Goal: Task Accomplishment & Management: Manage account settings

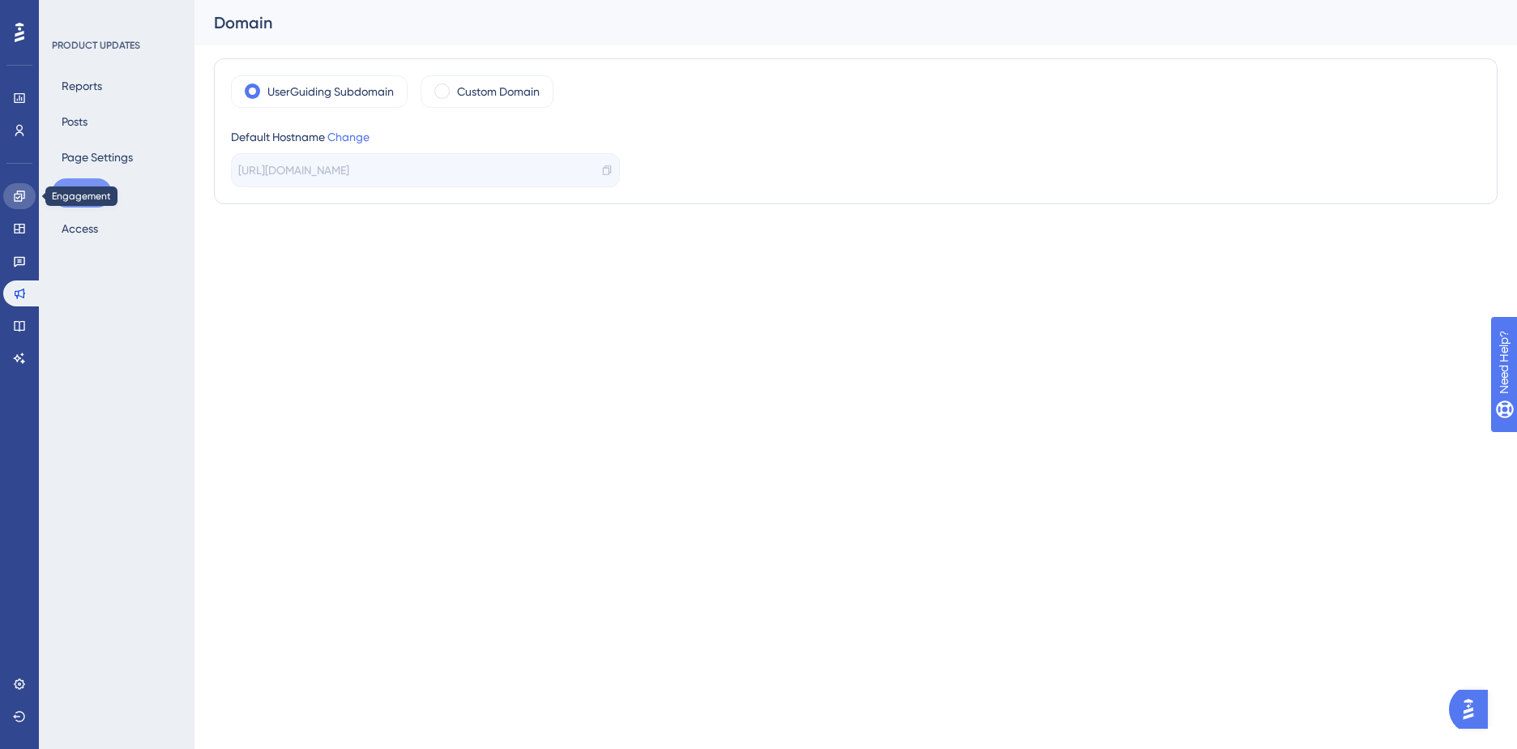
click at [17, 192] on icon at bounding box center [19, 195] width 11 height 11
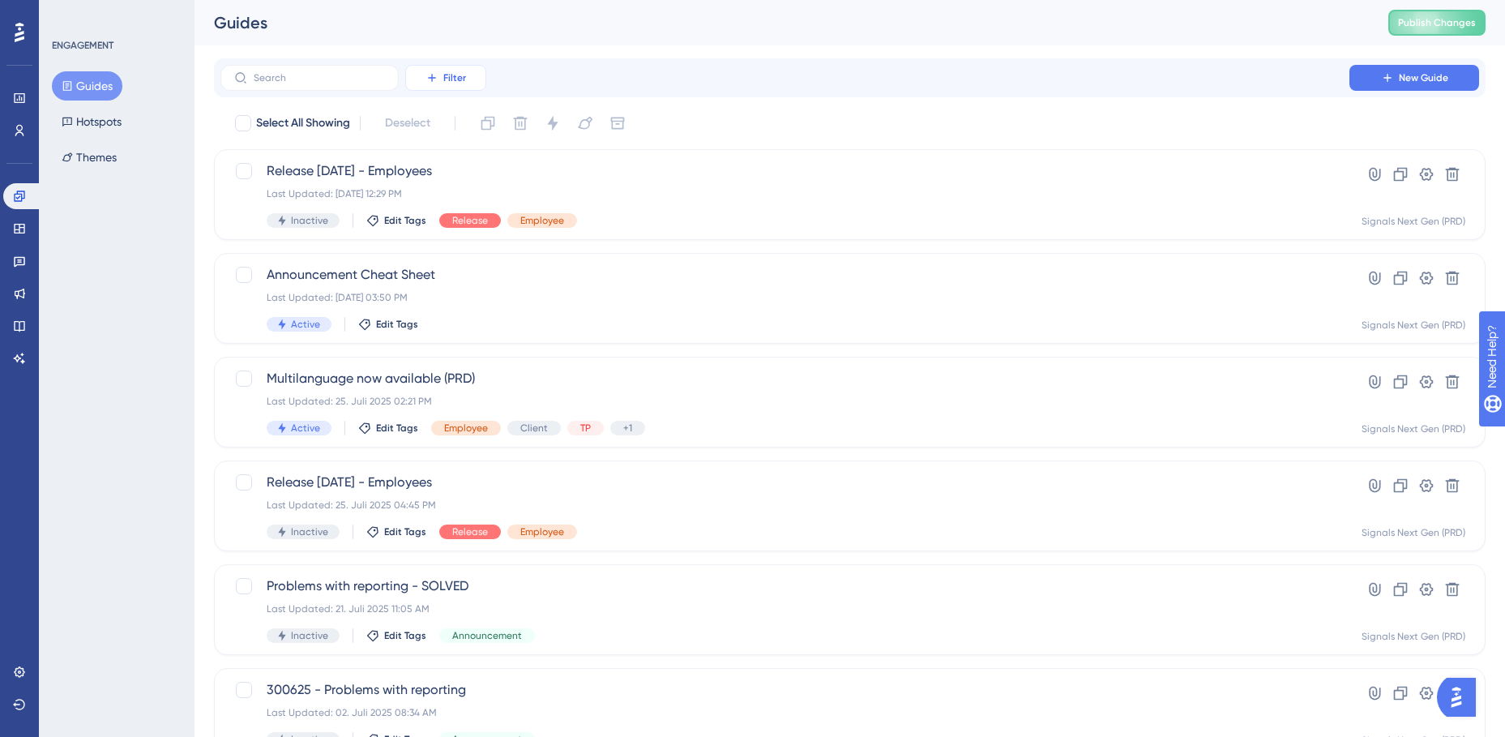
click at [469, 75] on button "Filter" at bounding box center [445, 78] width 81 height 26
click at [464, 183] on span "Containers" at bounding box center [457, 188] width 57 height 19
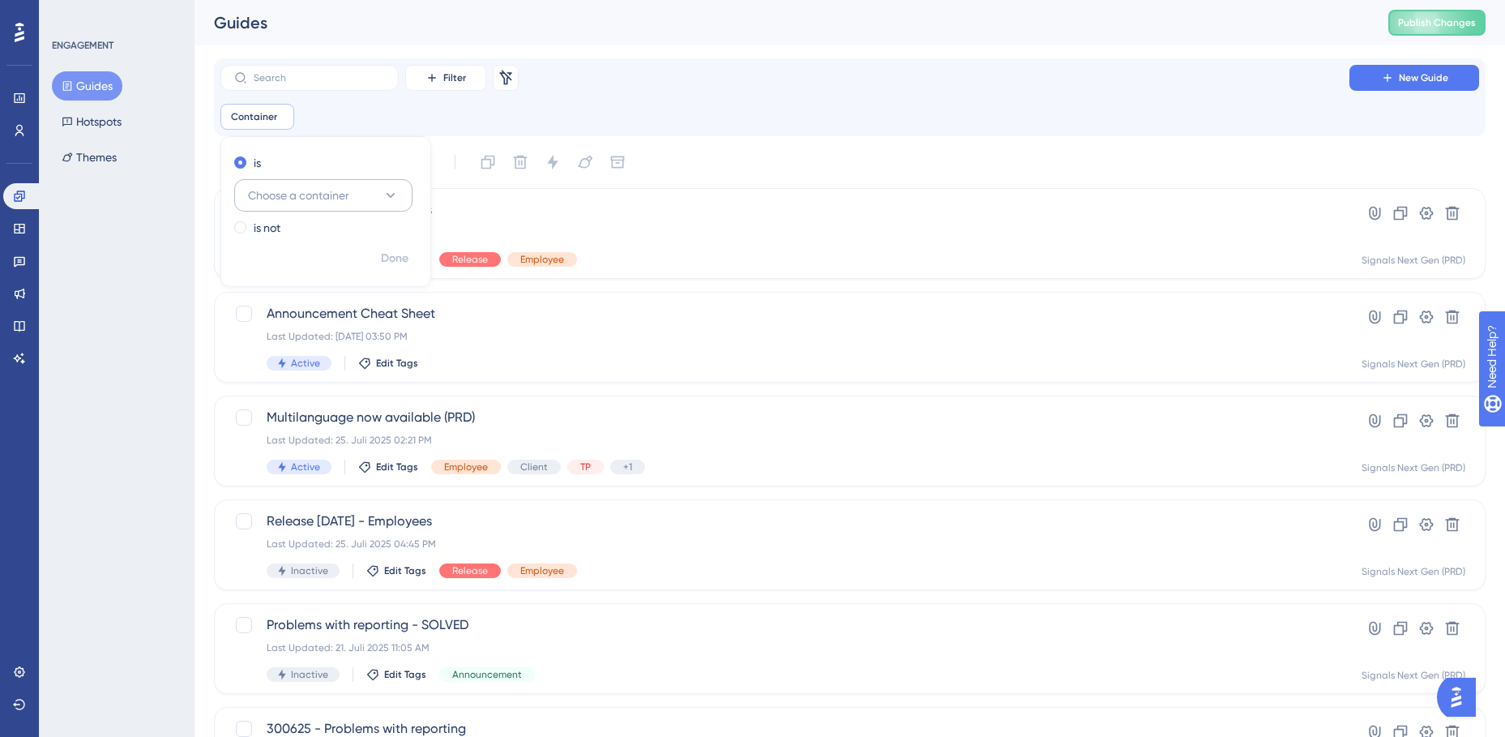
click at [395, 201] on icon at bounding box center [390, 195] width 16 height 16
click at [329, 357] on span "Signals Next Gen (TST)" at bounding box center [316, 358] width 116 height 19
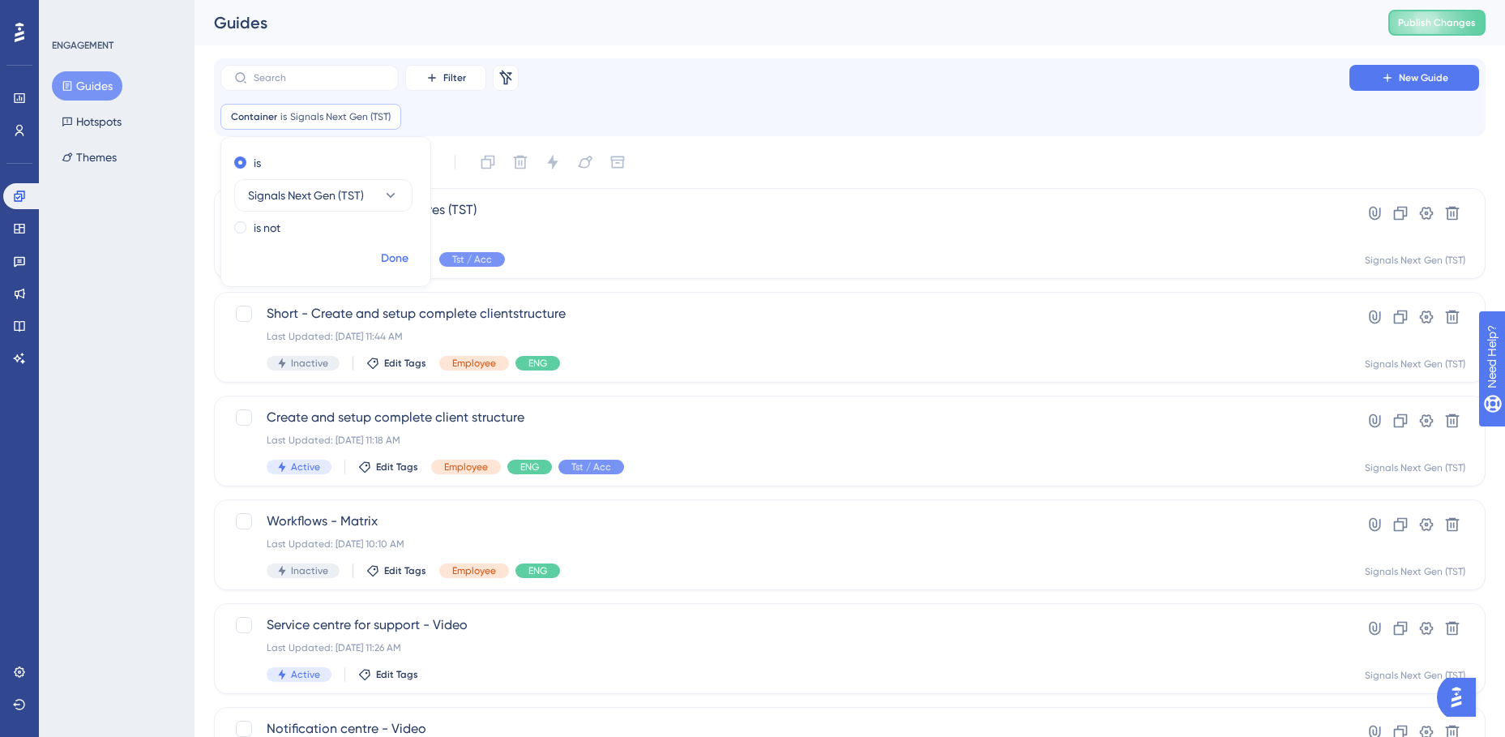
click at [396, 255] on span "Done" at bounding box center [395, 258] width 28 height 19
click at [396, 427] on div "Create and setup complete client structure Last Updated: [DATE] 11:18 AM Active…" at bounding box center [785, 441] width 1036 height 66
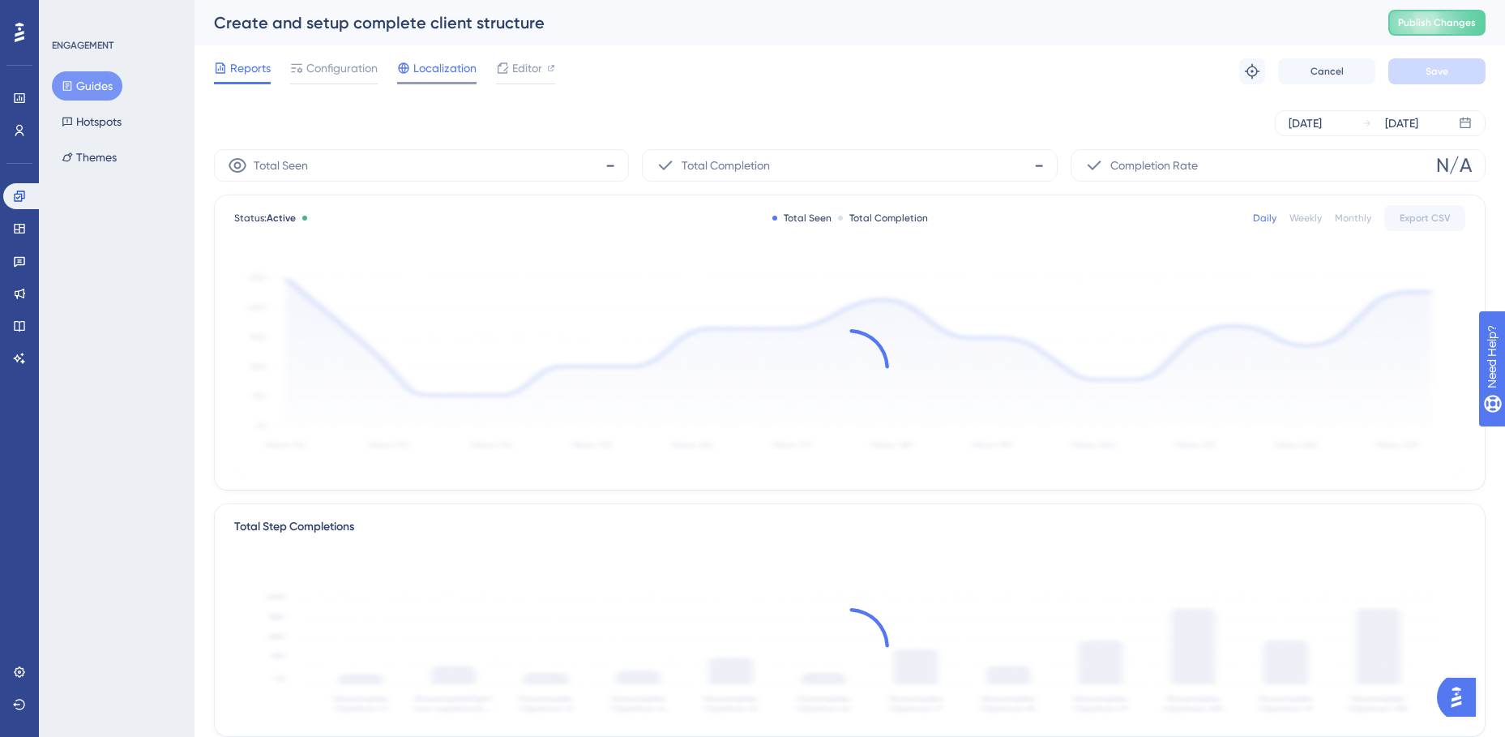
click at [441, 67] on span "Localization" at bounding box center [444, 67] width 63 height 19
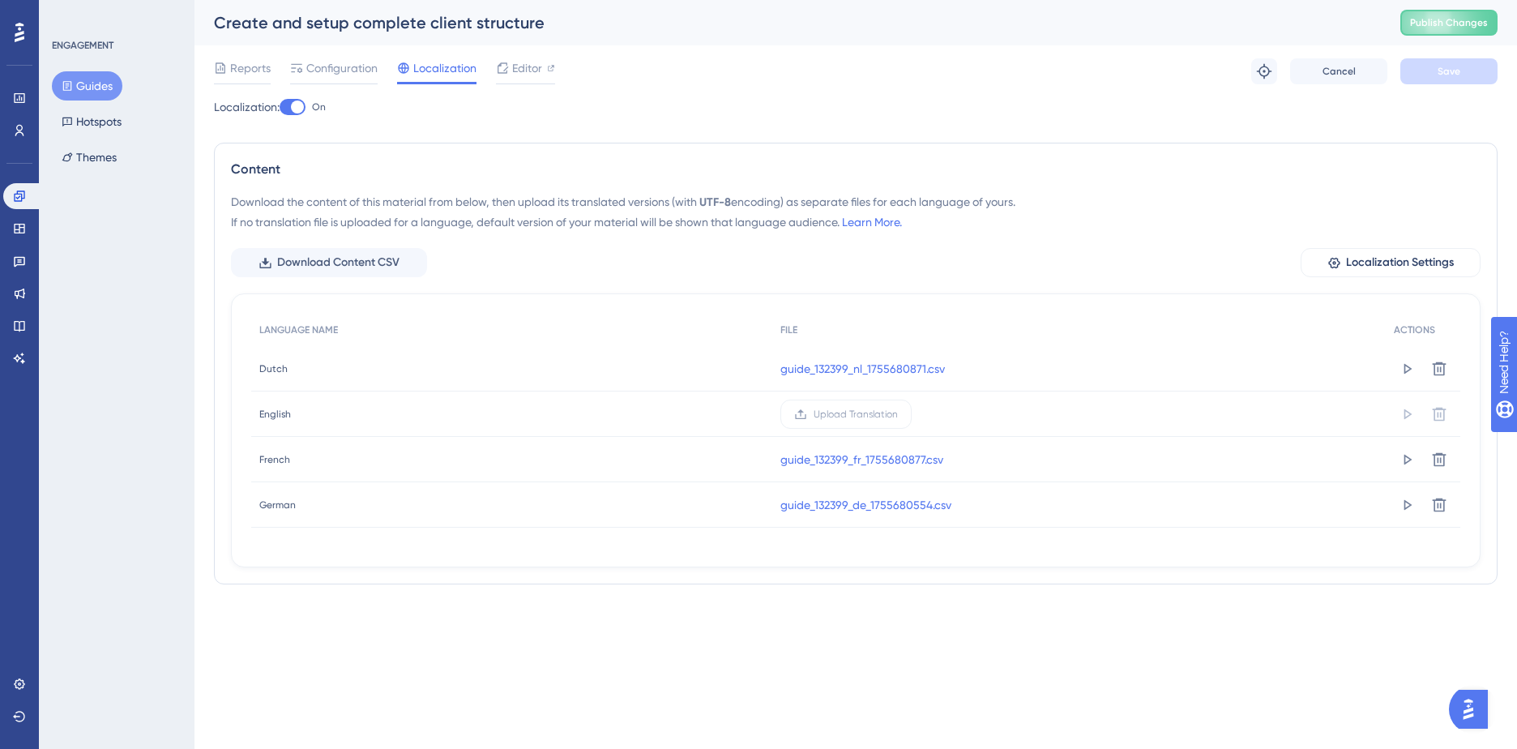
click at [304, 105] on div at bounding box center [297, 106] width 13 height 13
click at [280, 107] on input "On" at bounding box center [279, 107] width 1 height 1
checkbox input "true"
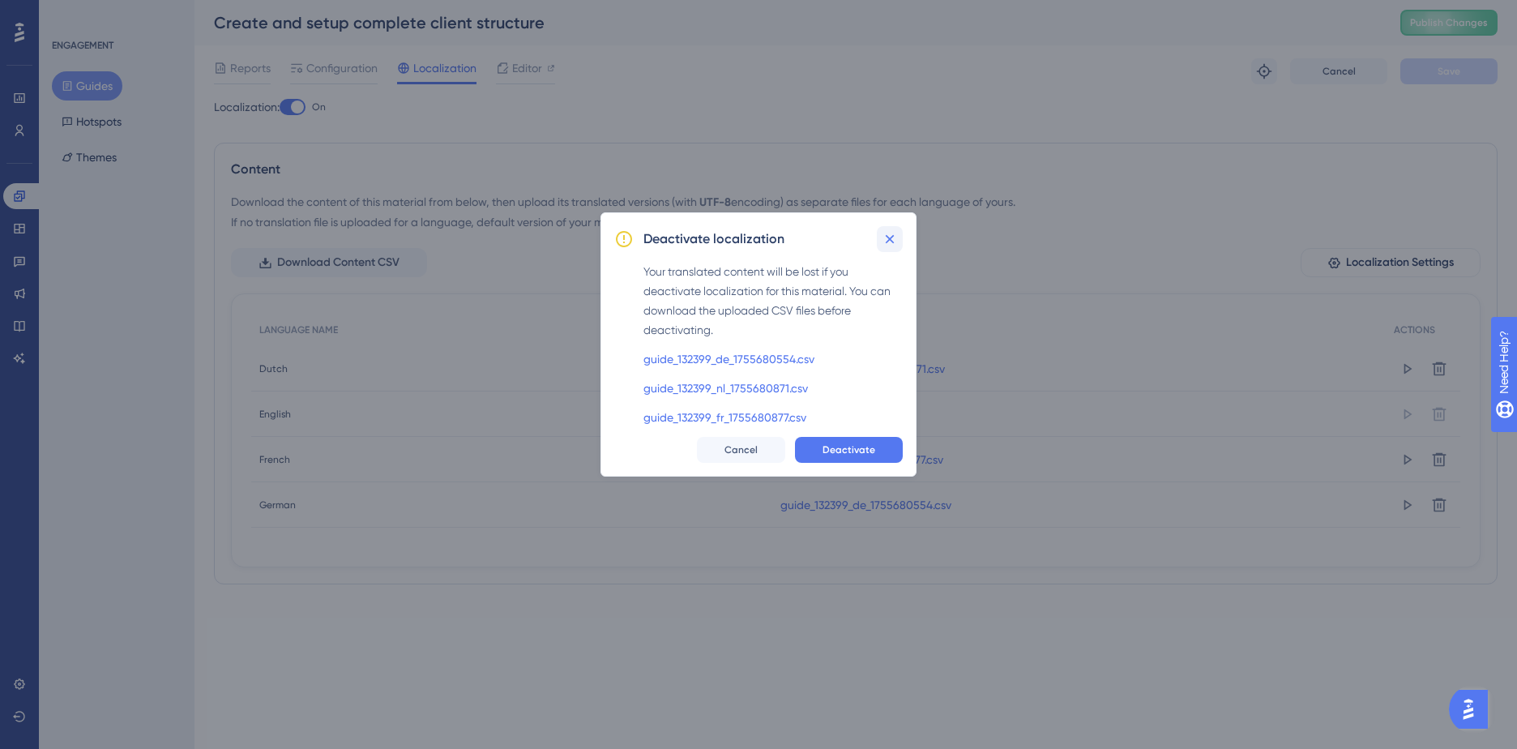
click at [890, 241] on icon at bounding box center [890, 239] width 16 height 16
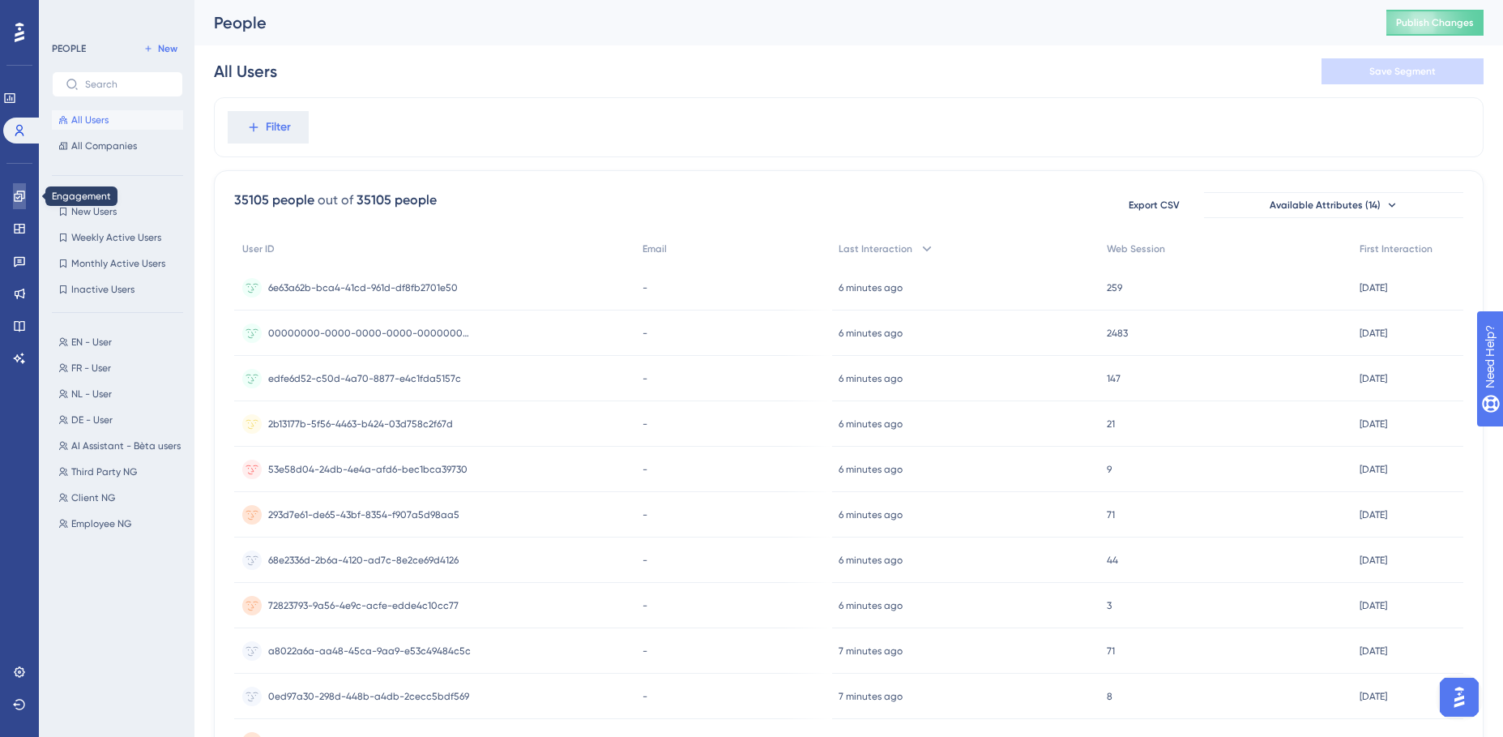
click at [26, 194] on link at bounding box center [19, 196] width 13 height 26
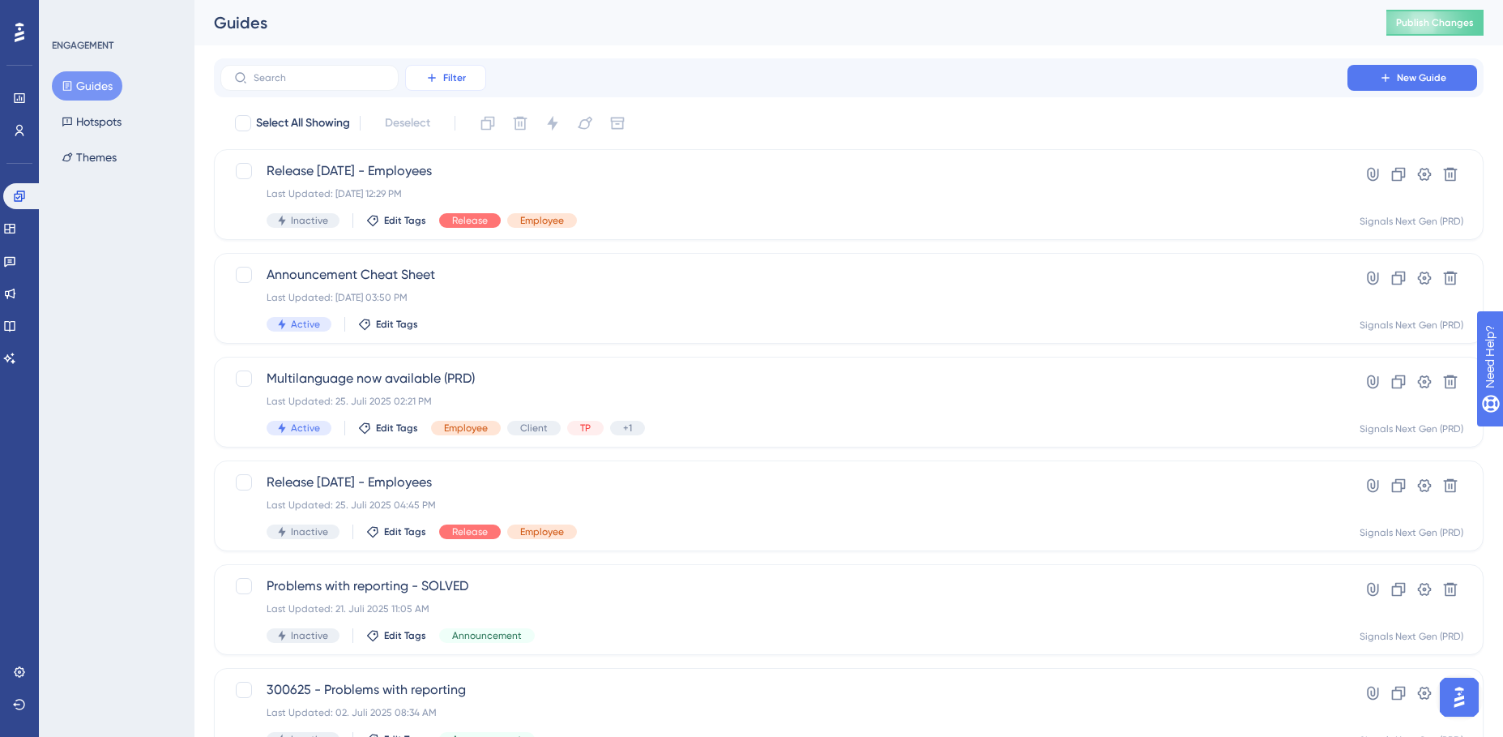
click at [449, 70] on button "Filter" at bounding box center [445, 78] width 81 height 26
click at [471, 192] on span "Containers" at bounding box center [457, 188] width 57 height 19
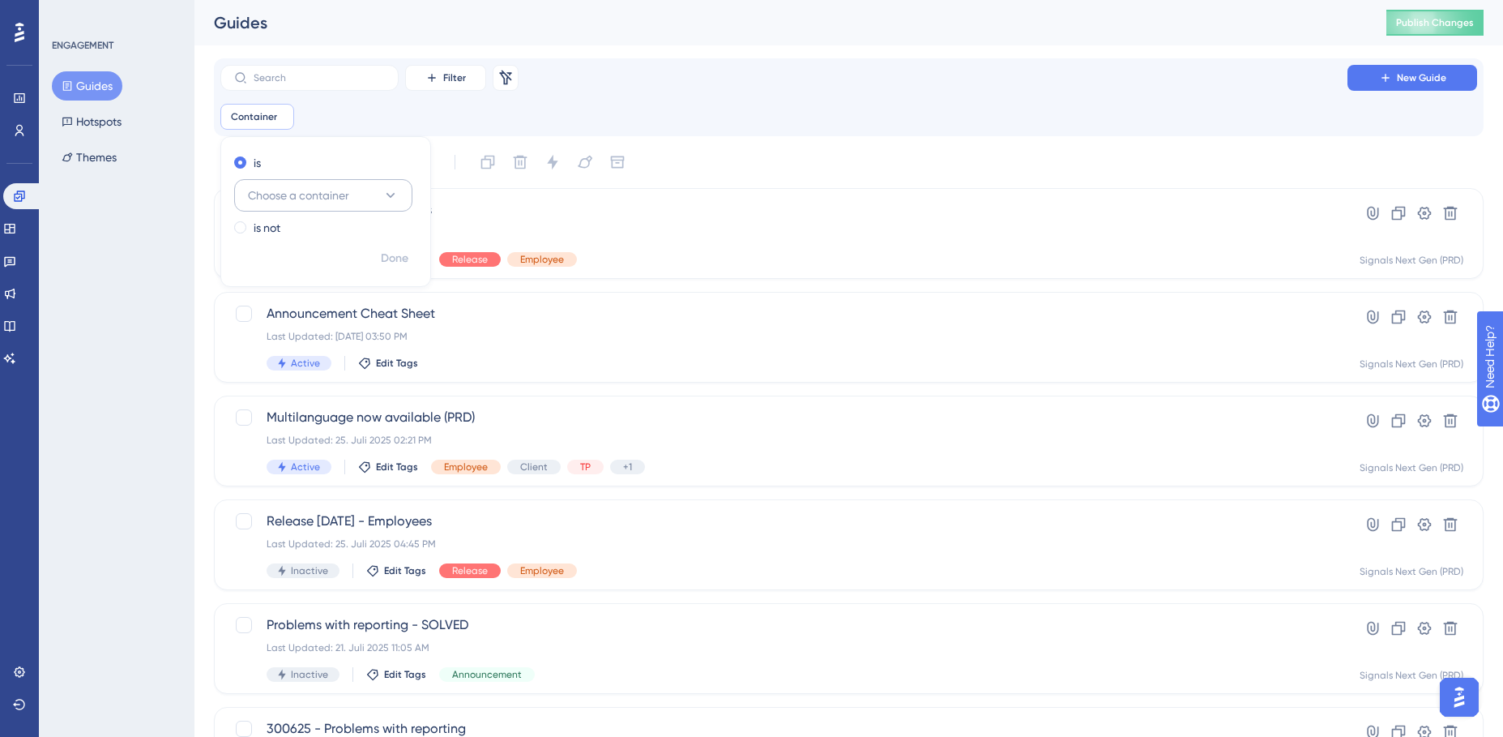
click at [328, 186] on span "Choose a container" at bounding box center [298, 195] width 101 height 19
click at [314, 352] on span "Signals Next Gen (TST)" at bounding box center [316, 358] width 116 height 19
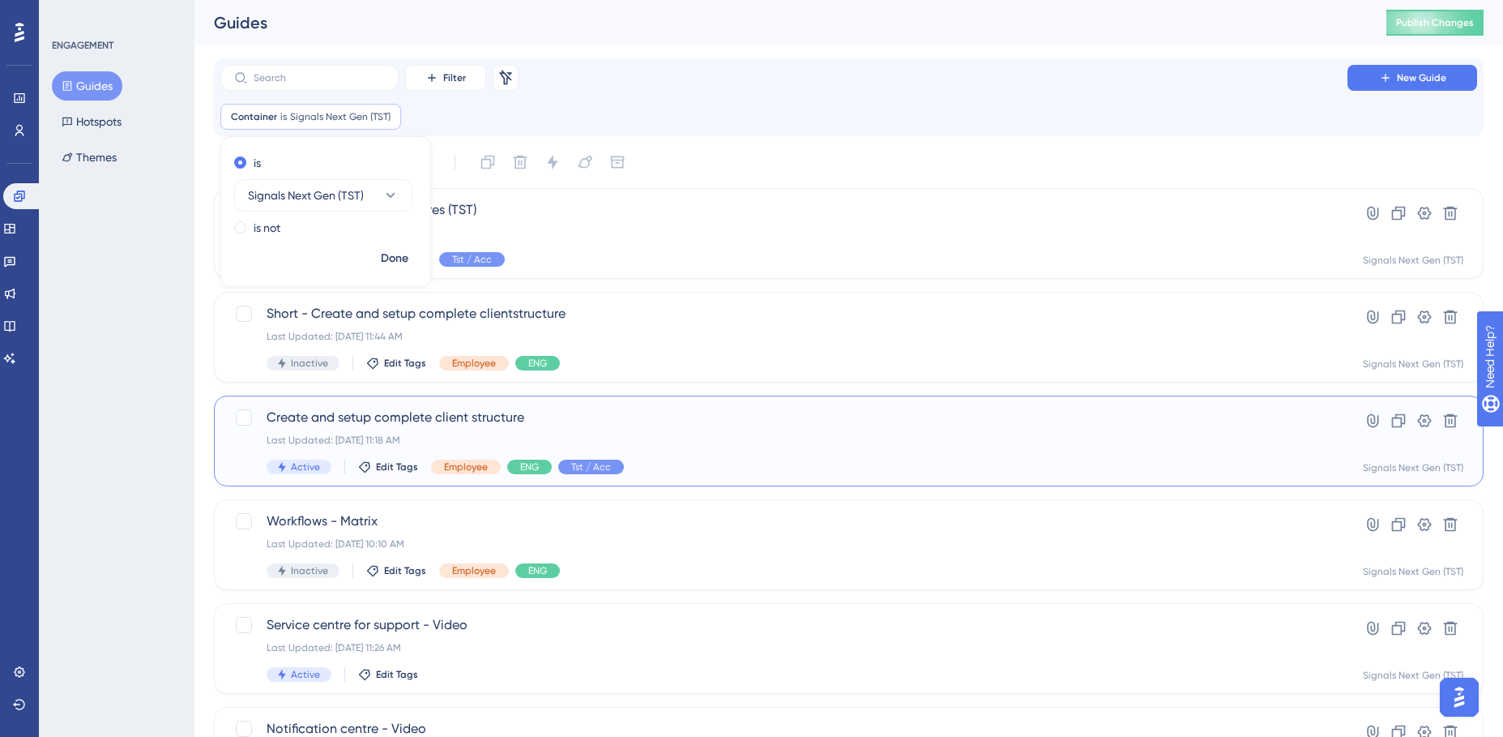
click at [394, 417] on span "Create and setup complete client structure" at bounding box center [784, 417] width 1035 height 19
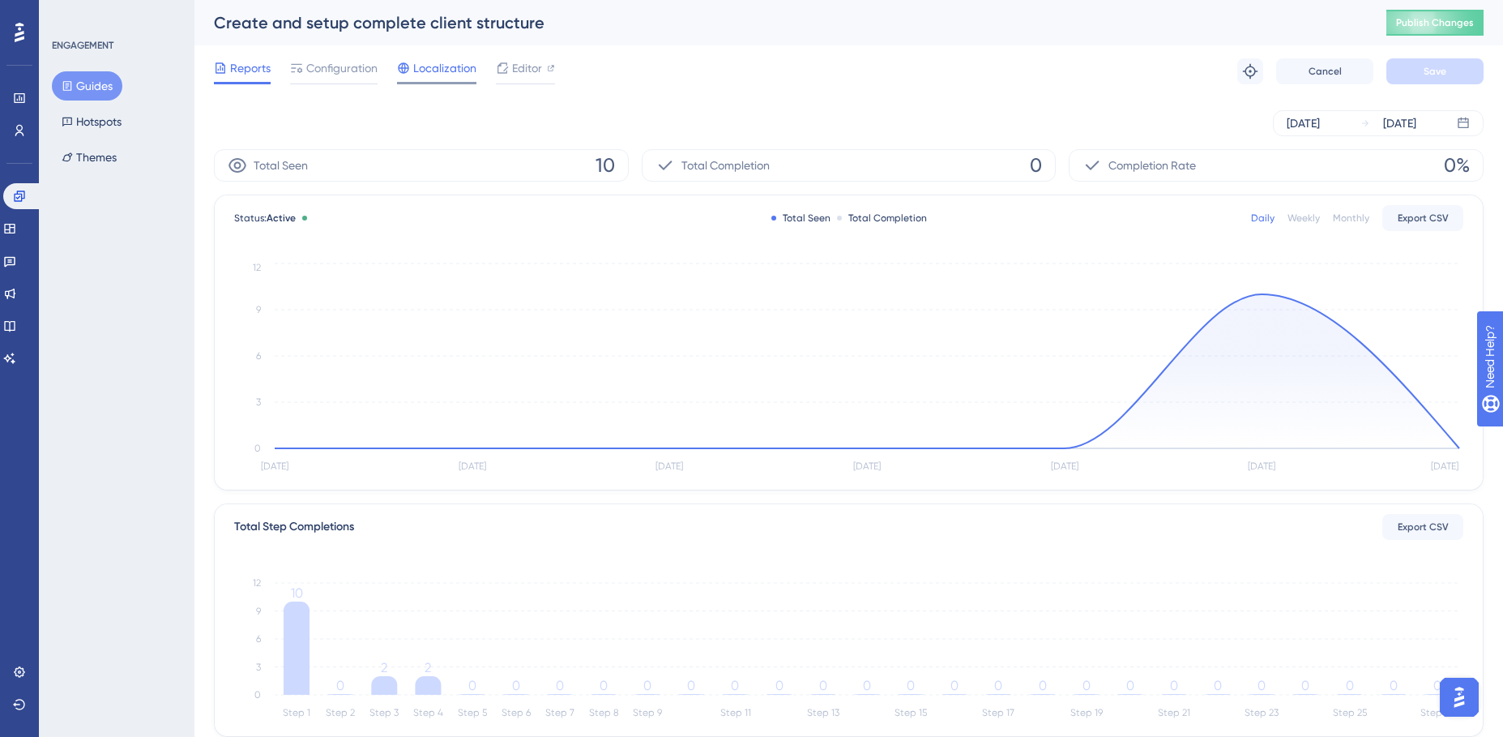
click at [444, 66] on span "Localization" at bounding box center [444, 67] width 63 height 19
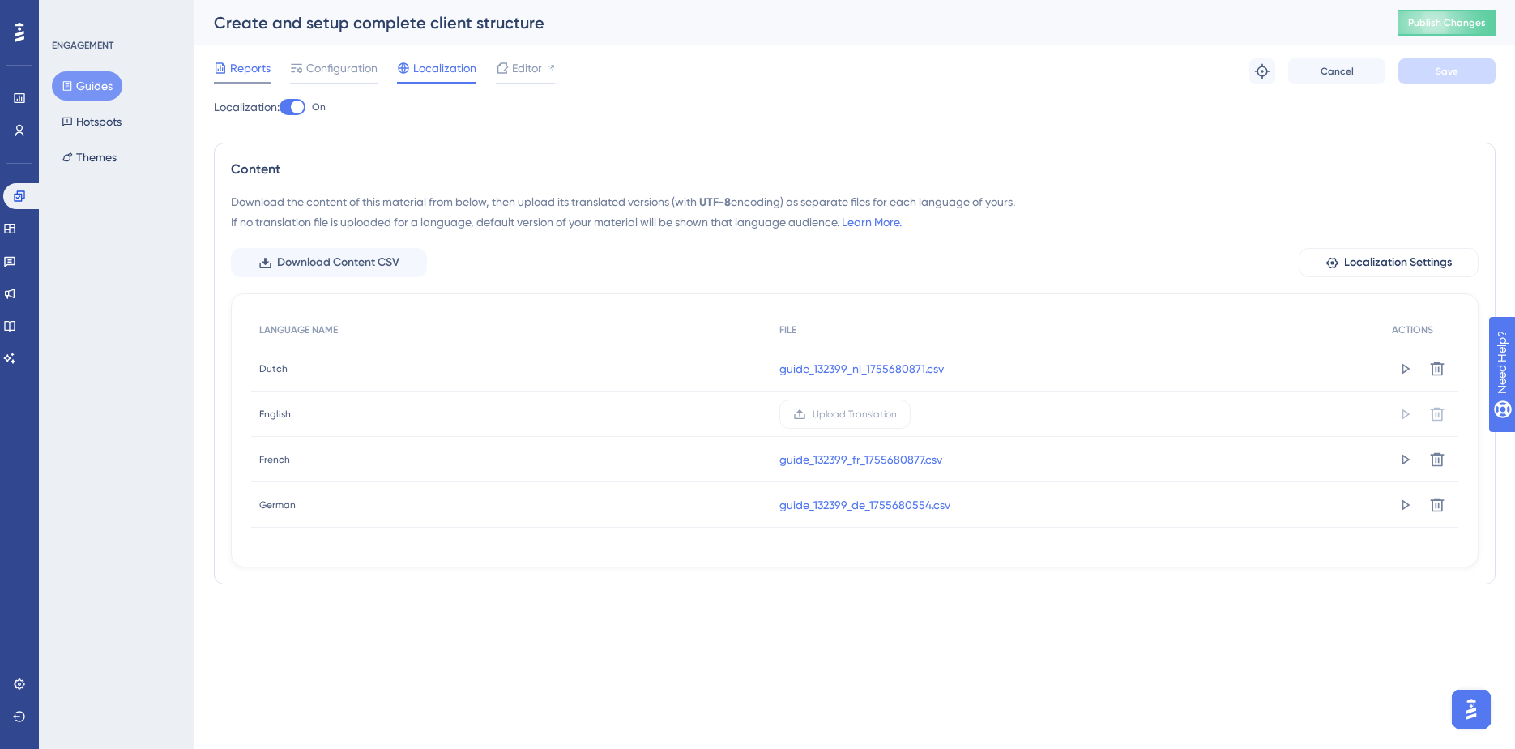
click at [245, 68] on span "Reports" at bounding box center [250, 67] width 41 height 19
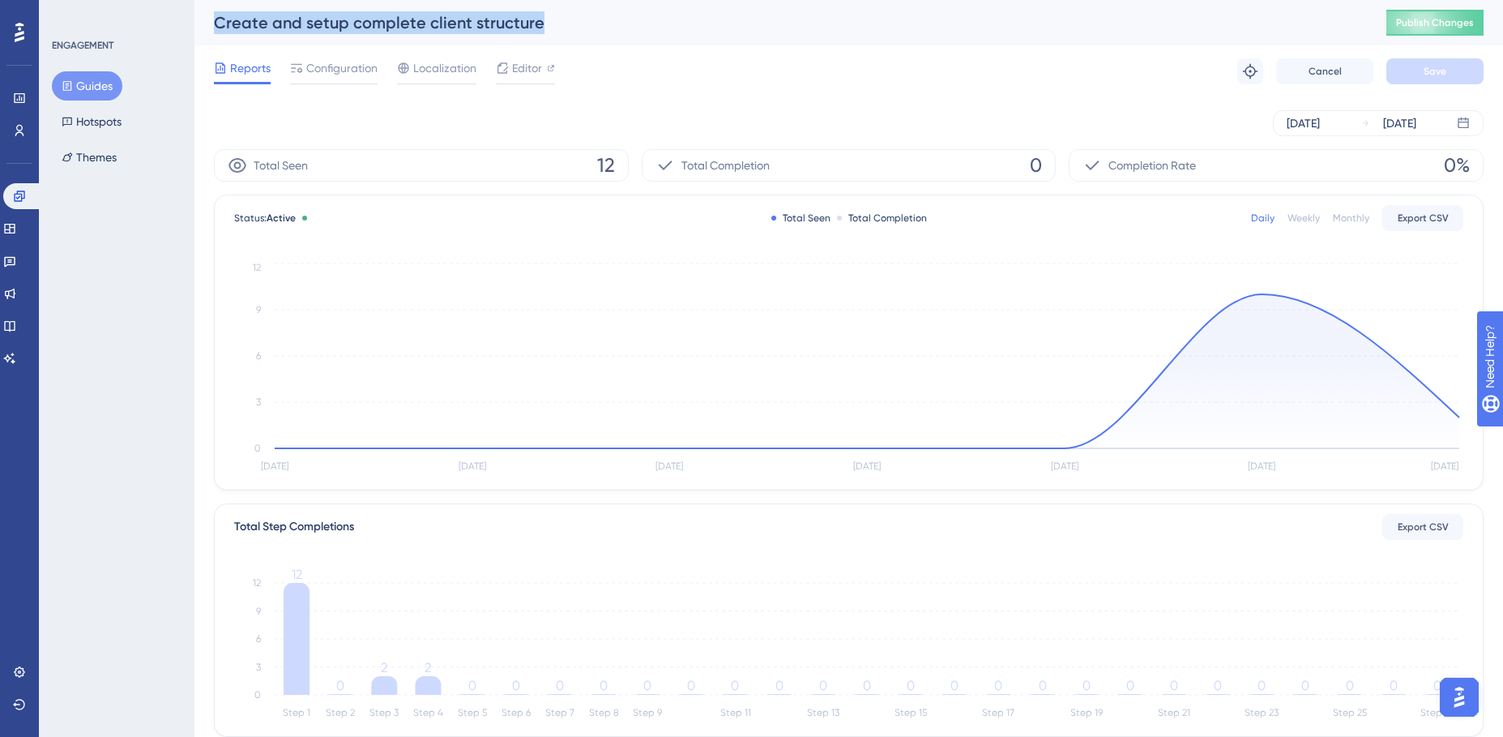
drag, startPoint x: 216, startPoint y: 23, endPoint x: 541, endPoint y: 31, distance: 325.0
click at [541, 31] on div "Create and setup complete client structure" at bounding box center [780, 22] width 1132 height 23
click at [311, 119] on div "Aug 15 2025 Aug 21 2025" at bounding box center [849, 123] width 1270 height 26
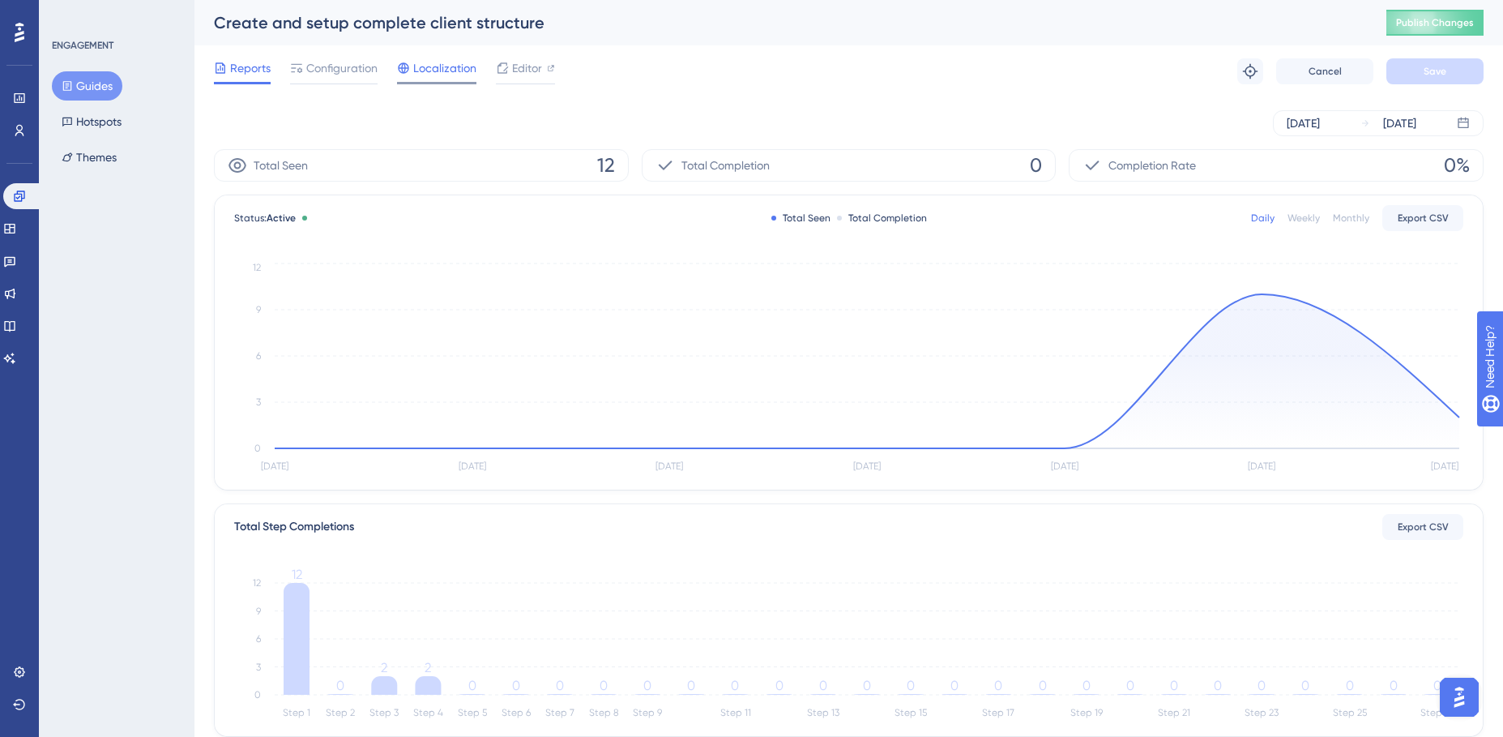
click at [438, 71] on span "Localization" at bounding box center [444, 67] width 63 height 19
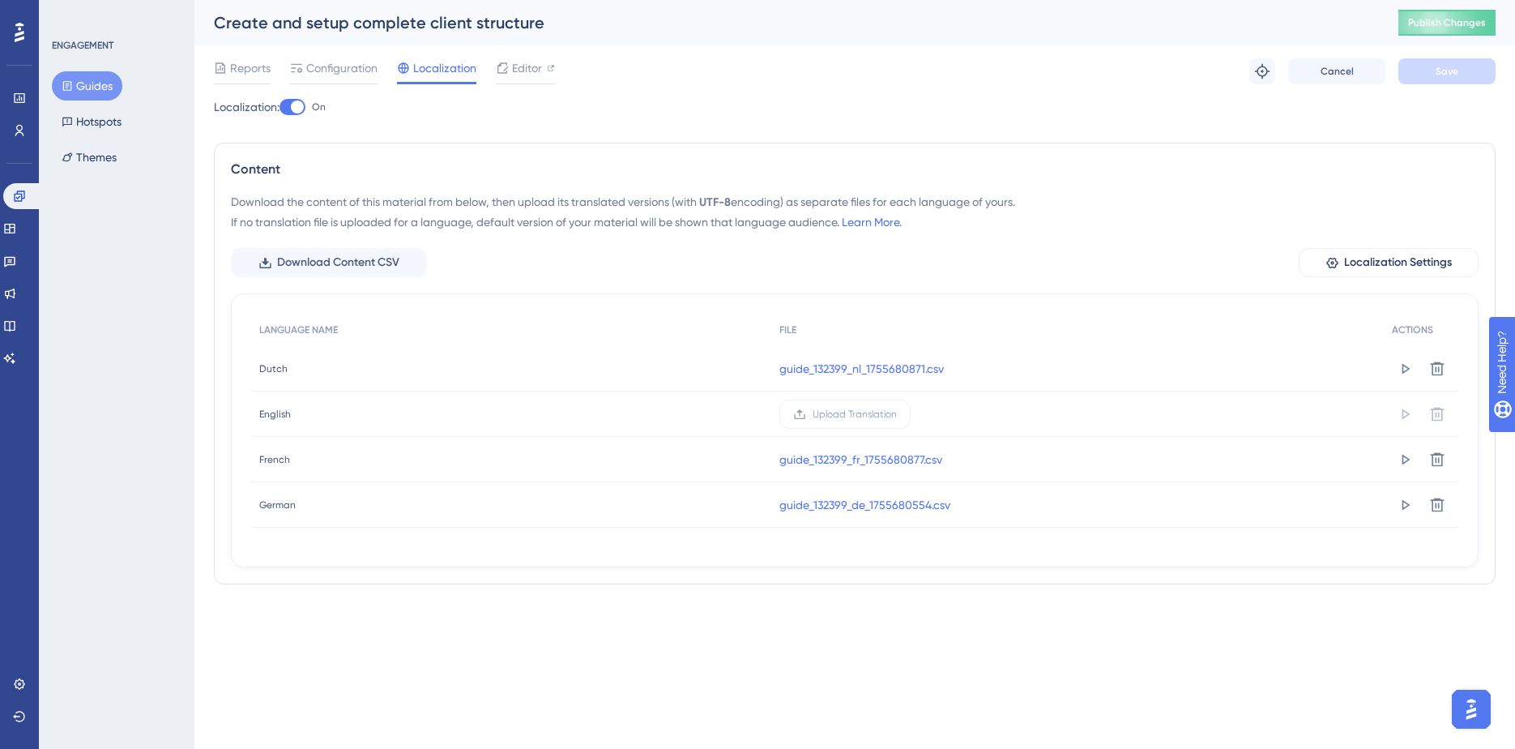
click at [299, 109] on div at bounding box center [297, 106] width 13 height 13
click at [280, 108] on input "On" at bounding box center [279, 107] width 1 height 1
checkbox input "true"
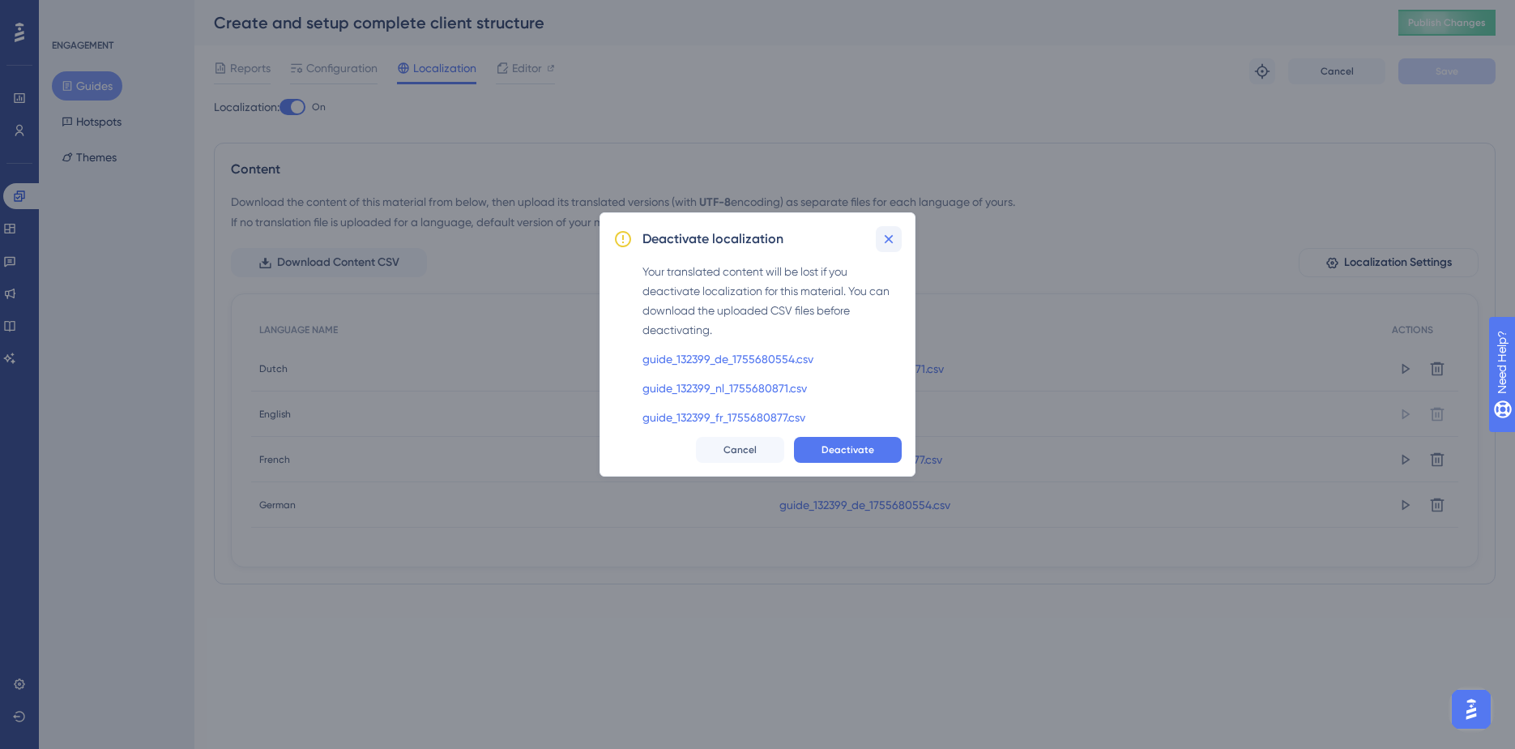
click at [809, 238] on icon at bounding box center [889, 239] width 16 height 16
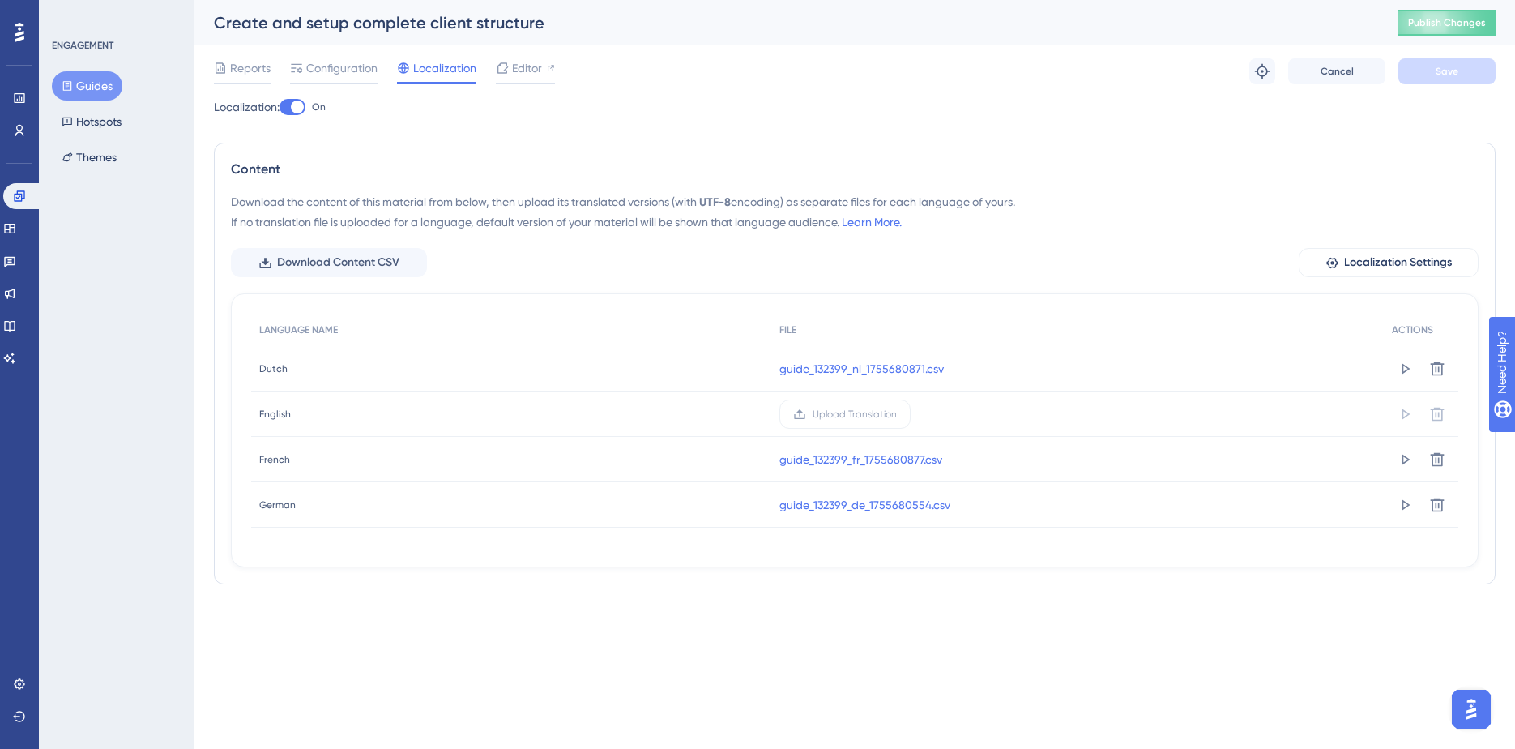
click at [79, 88] on button "Guides" at bounding box center [87, 85] width 70 height 29
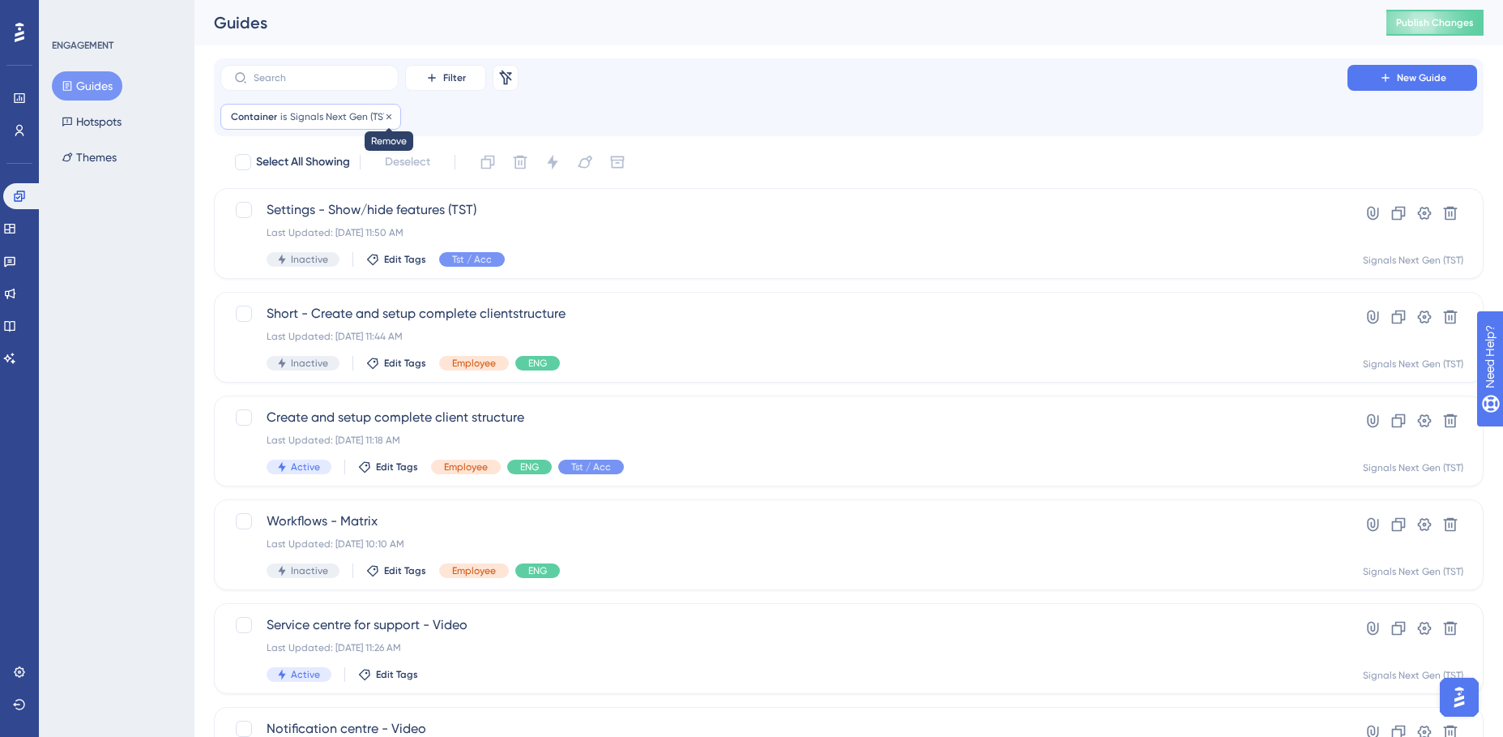
click at [388, 117] on icon at bounding box center [389, 115] width 5 height 5
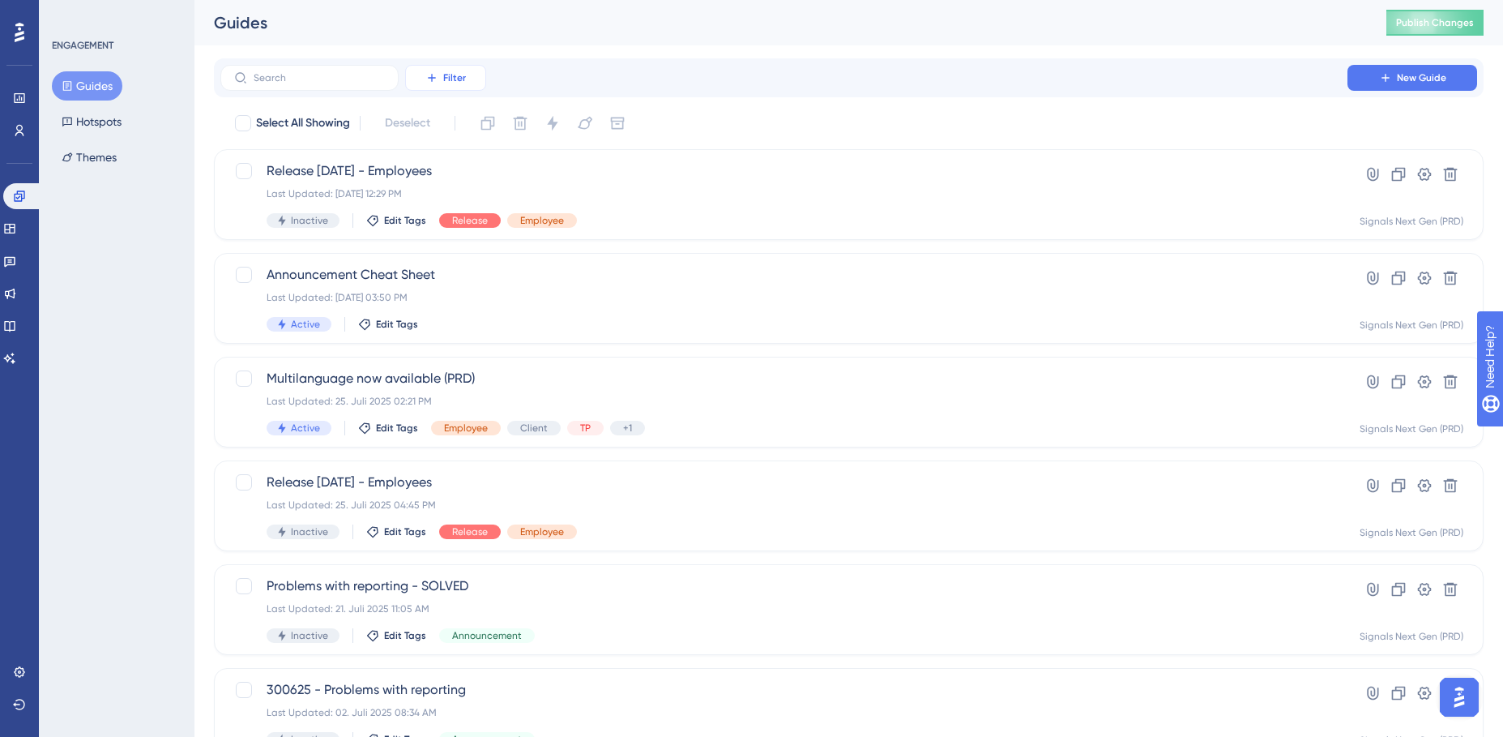
click at [438, 73] on icon at bounding box center [431, 77] width 13 height 13
click at [453, 220] on span "Status" at bounding box center [445, 220] width 33 height 19
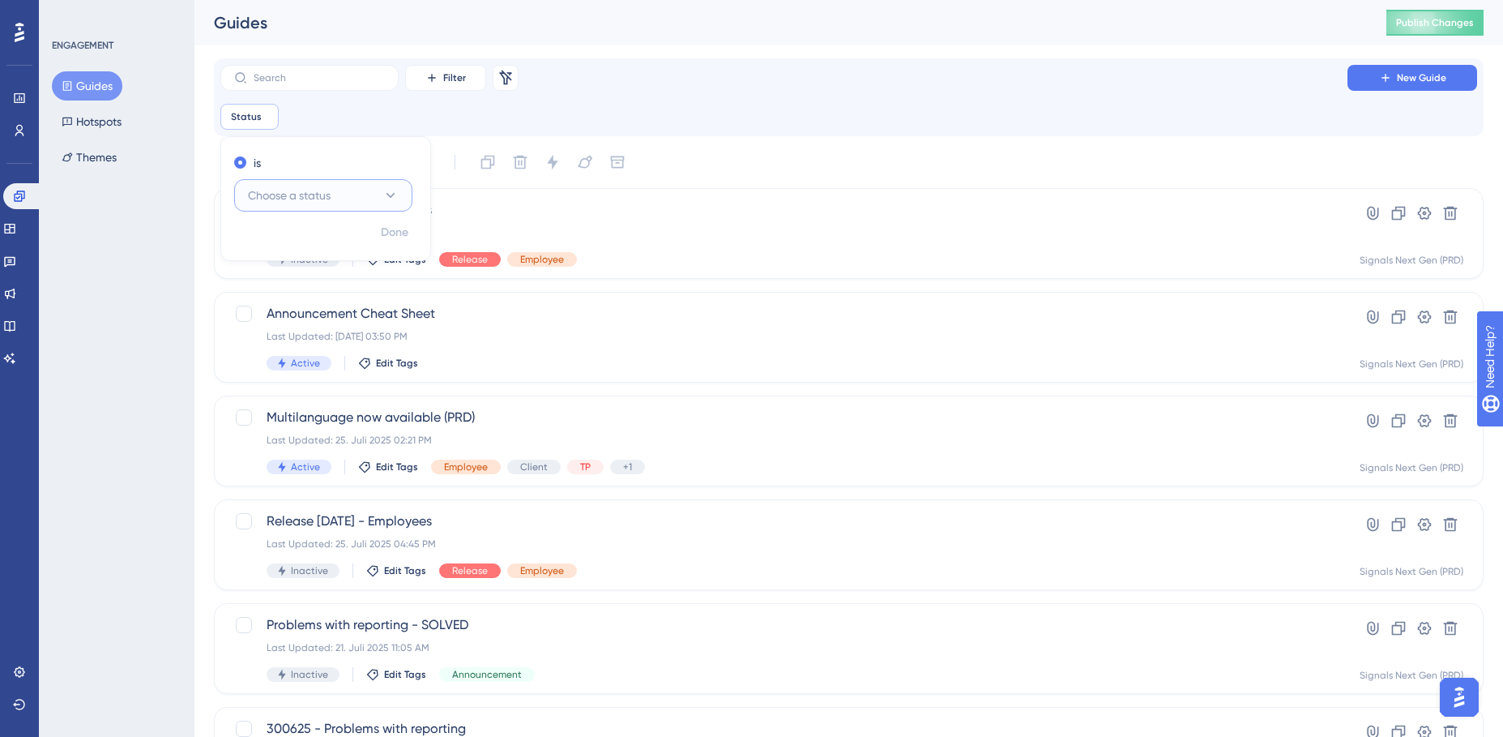
click at [382, 196] on icon at bounding box center [390, 195] width 16 height 16
click at [306, 246] on div "Active Active" at bounding box center [323, 245] width 131 height 32
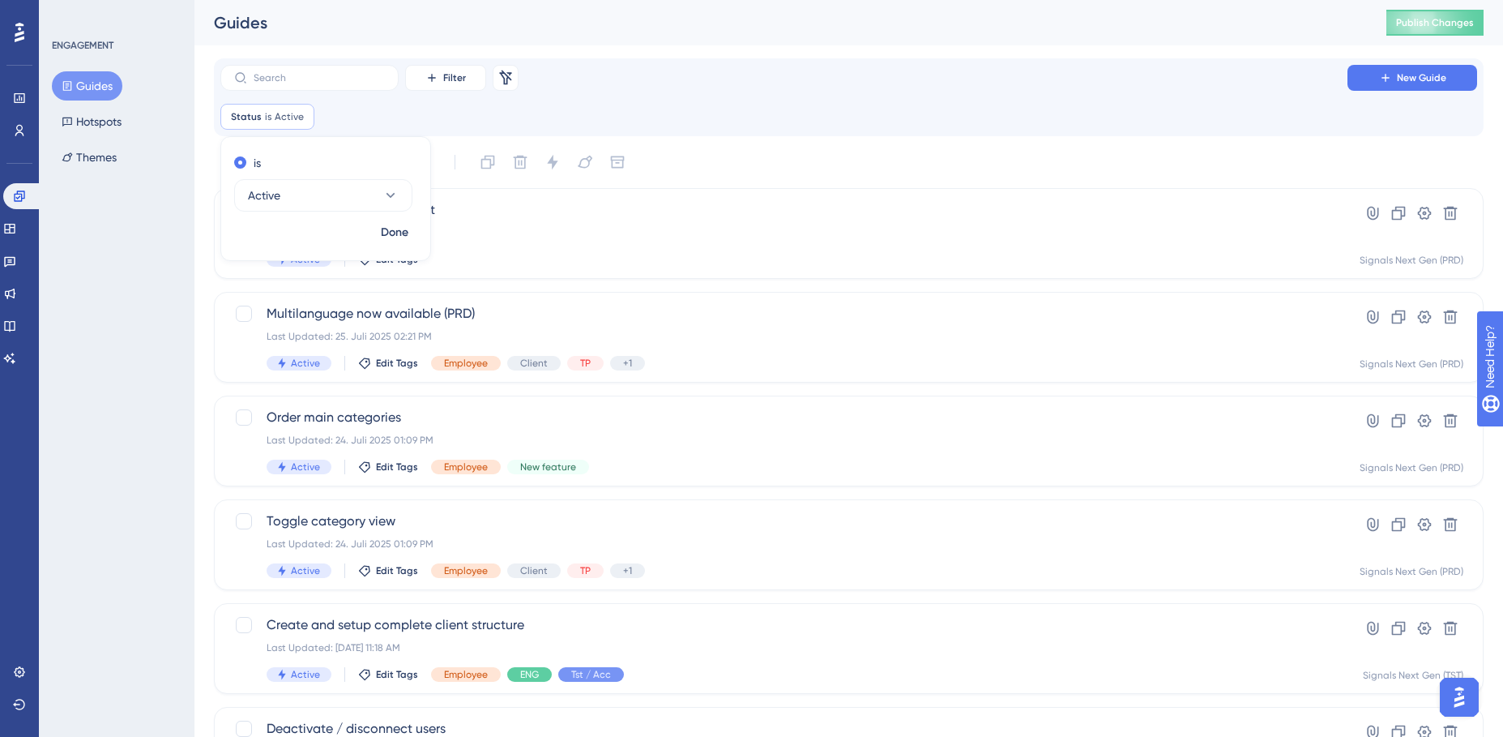
click at [482, 120] on div "Status is Active Active Remove is Active Done" at bounding box center [848, 117] width 1257 height 26
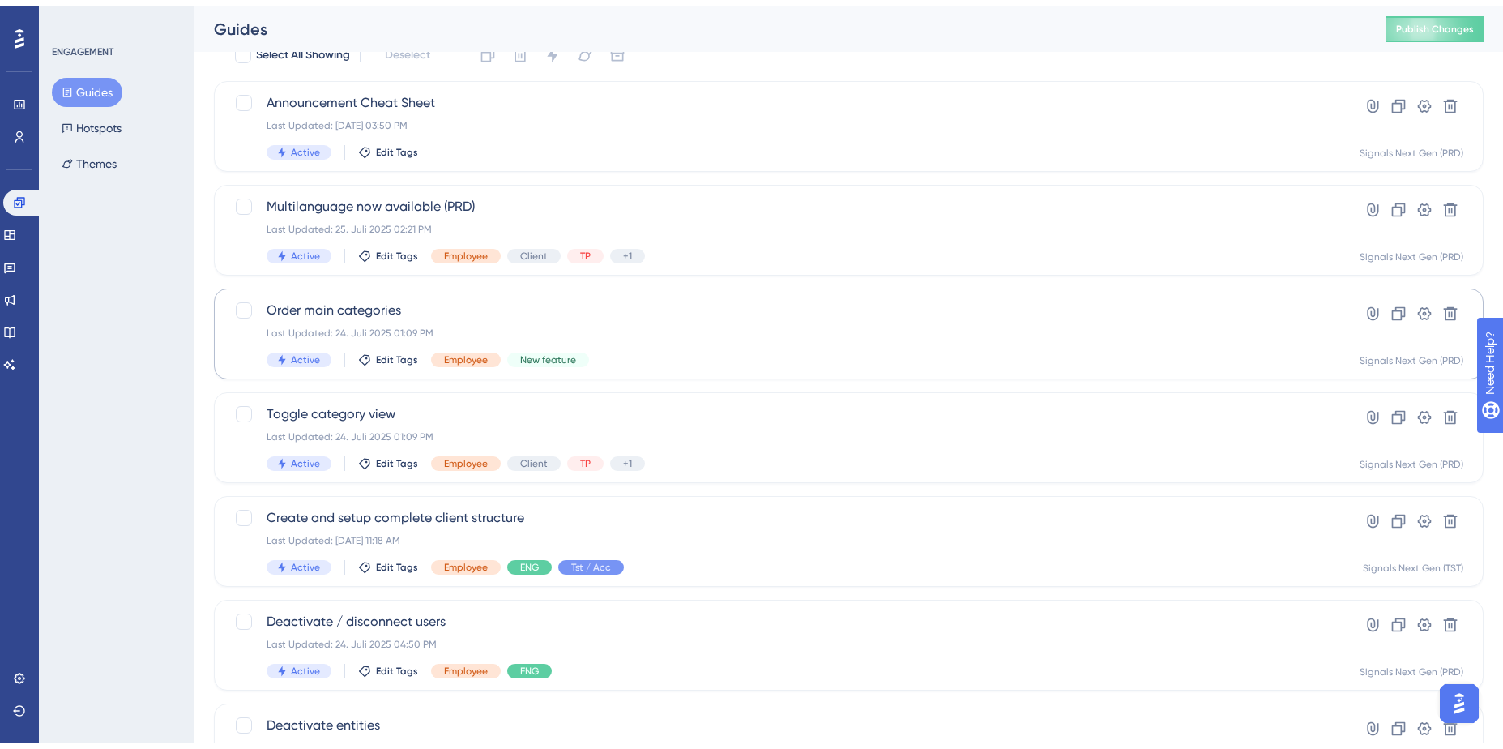
scroll to position [548, 0]
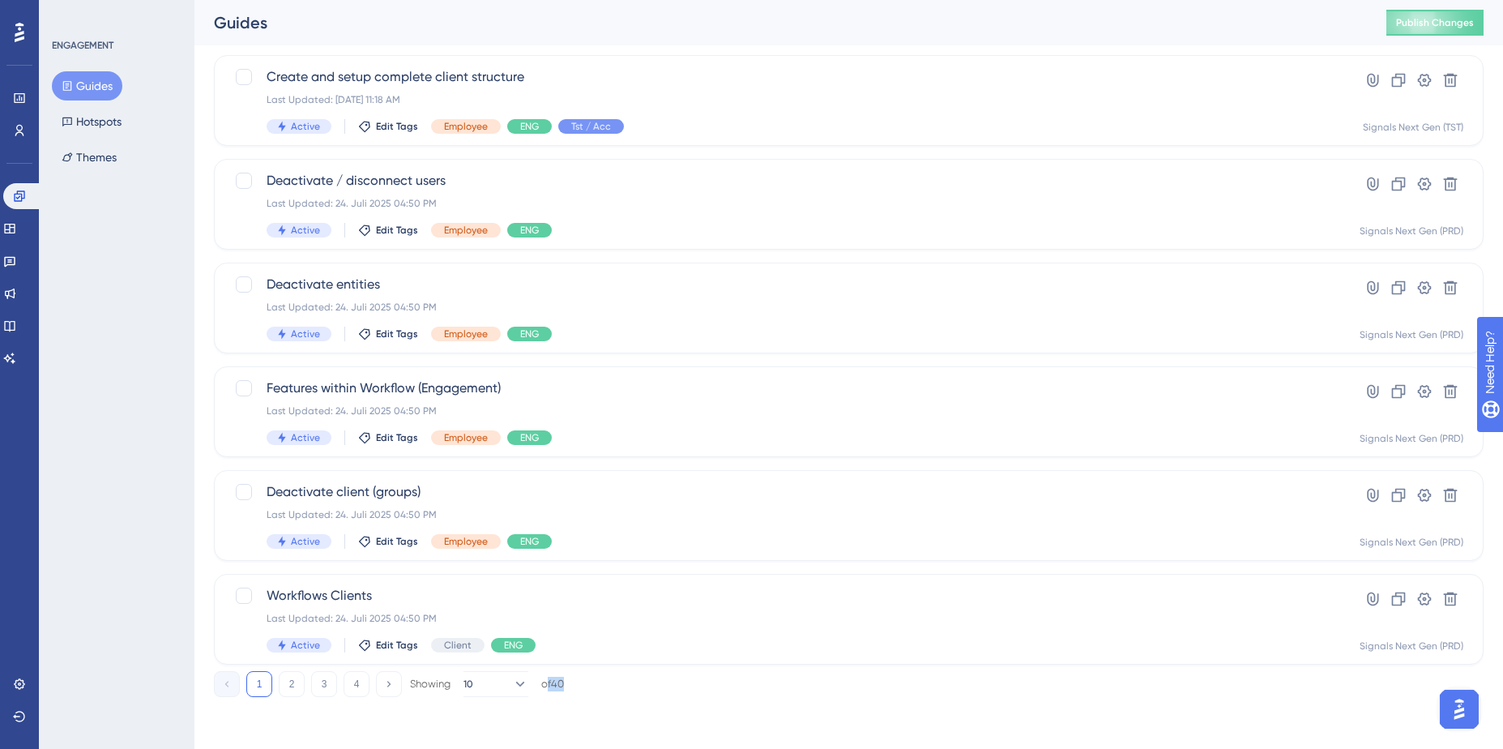
drag, startPoint x: 565, startPoint y: 685, endPoint x: 549, endPoint y: 685, distance: 16.2
click at [549, 471] on div "of 40" at bounding box center [552, 684] width 23 height 15
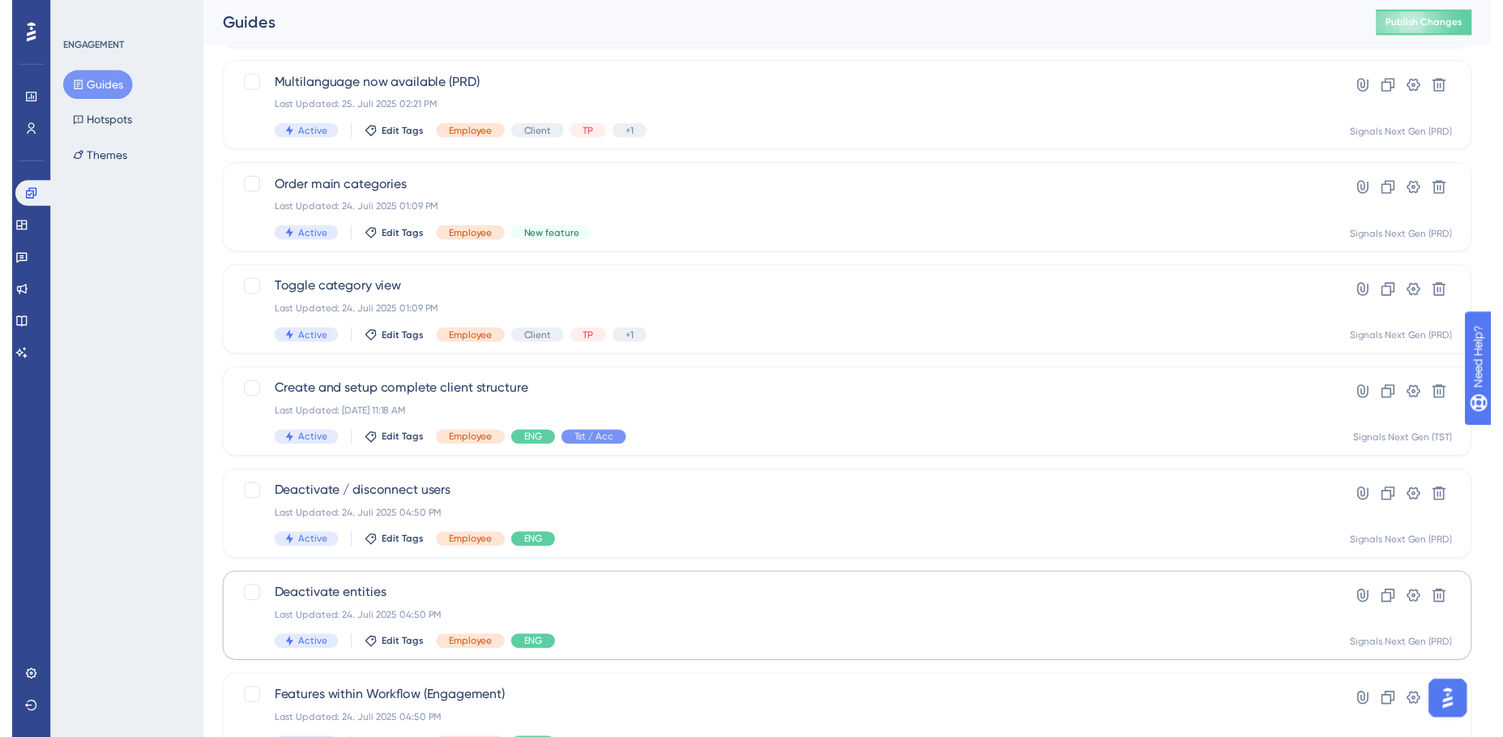
scroll to position [0, 0]
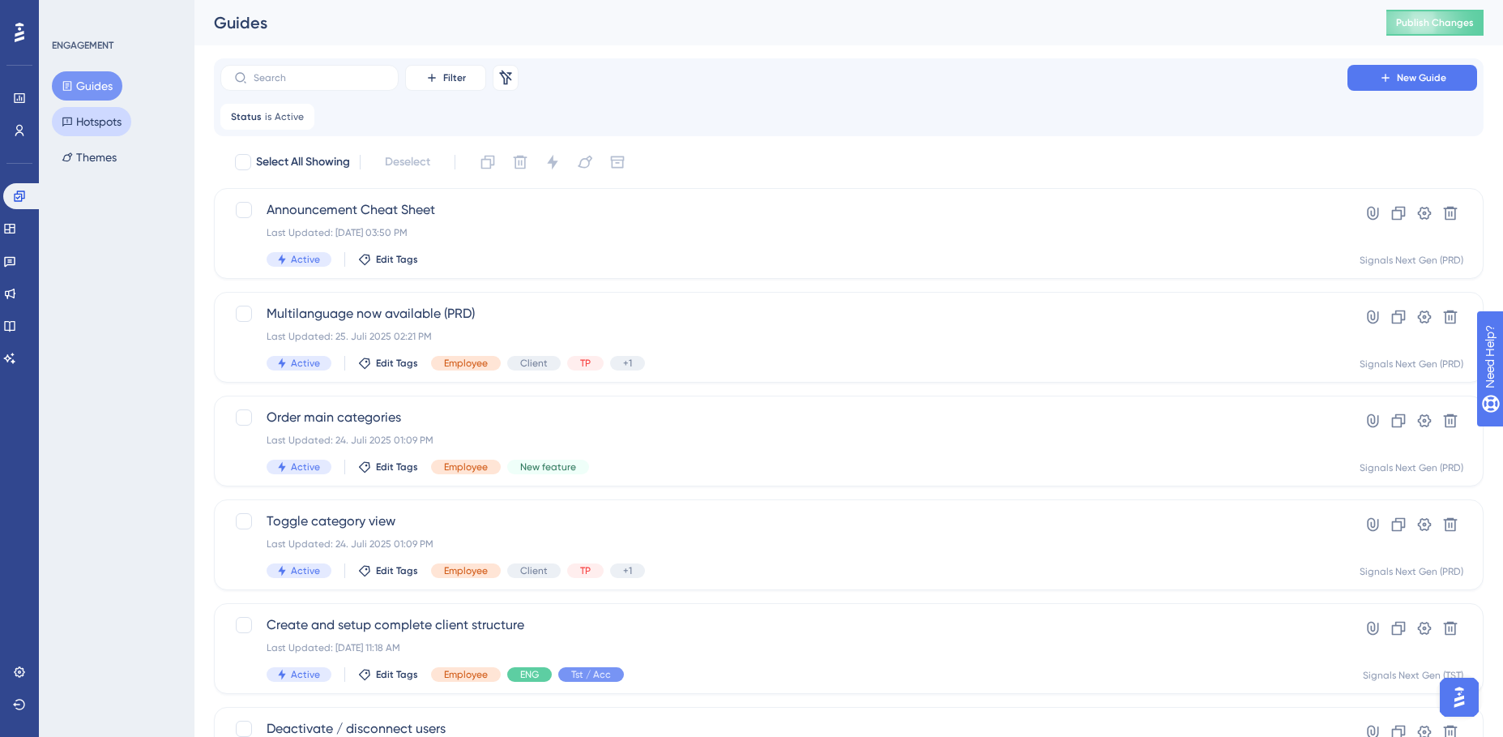
click at [104, 122] on button "Hotspots" at bounding box center [91, 121] width 79 height 29
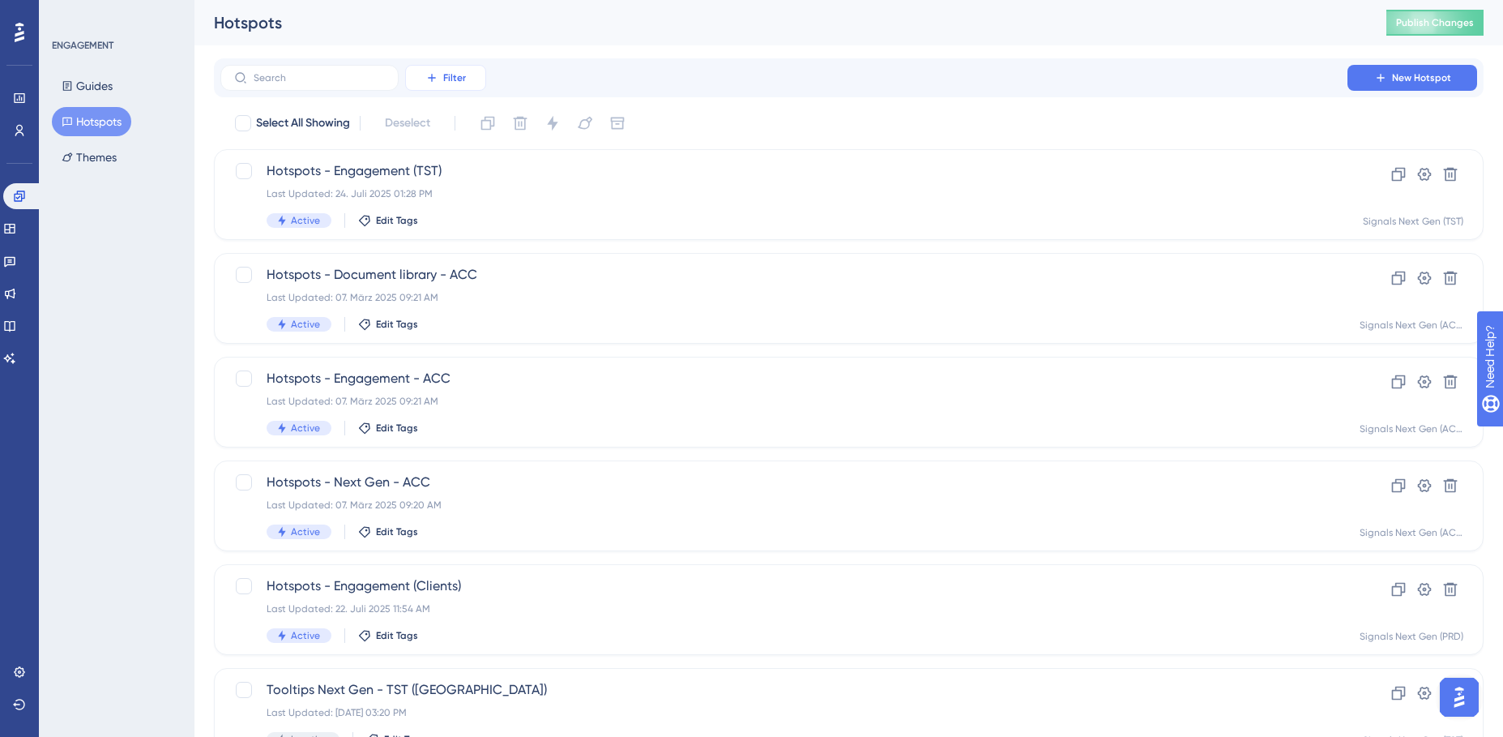
click at [454, 77] on span "Filter" at bounding box center [454, 77] width 23 height 13
click at [464, 220] on div "Status Status" at bounding box center [462, 221] width 66 height 32
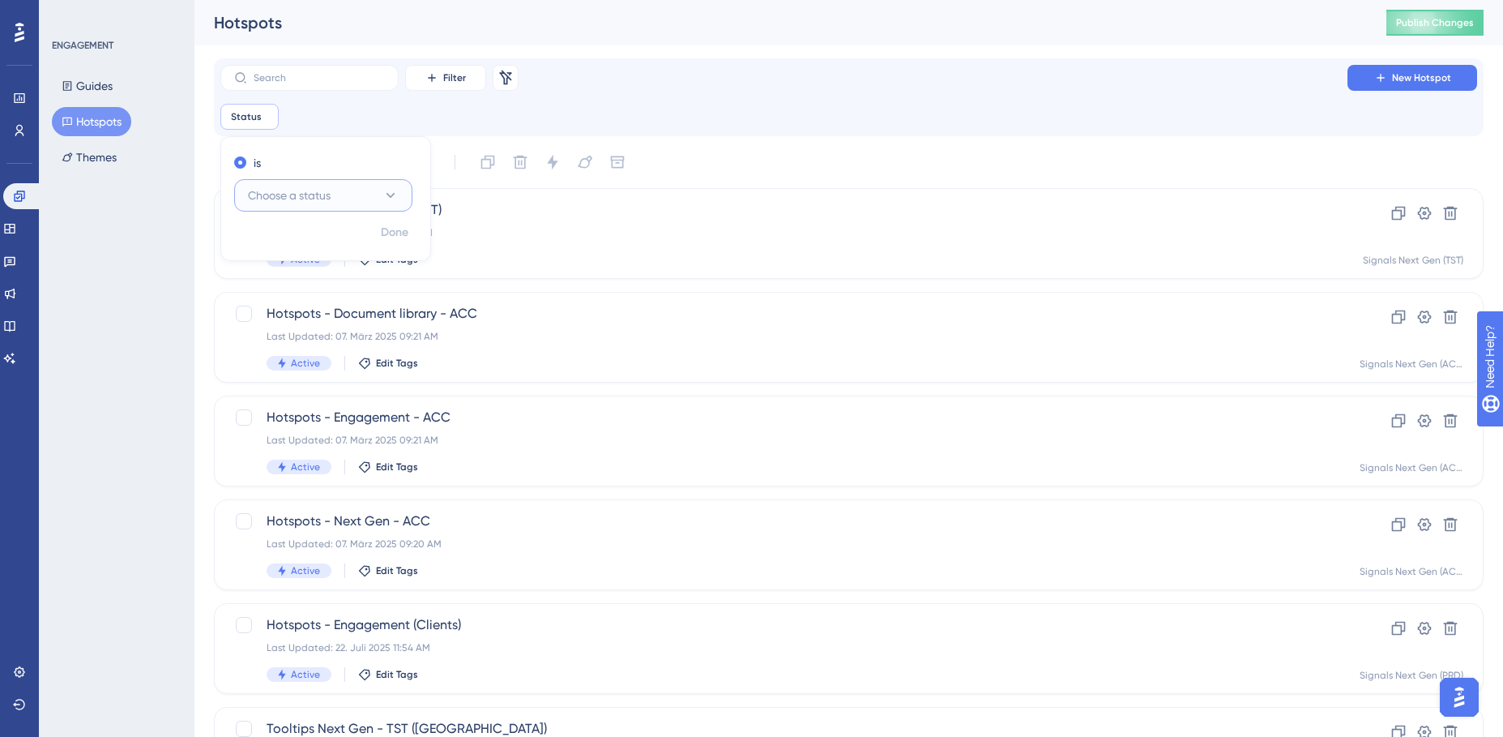
click at [387, 204] on button "Choose a status" at bounding box center [323, 195] width 178 height 32
click at [327, 247] on div "Active Active" at bounding box center [323, 245] width 131 height 32
click at [386, 228] on span "Done" at bounding box center [395, 232] width 28 height 19
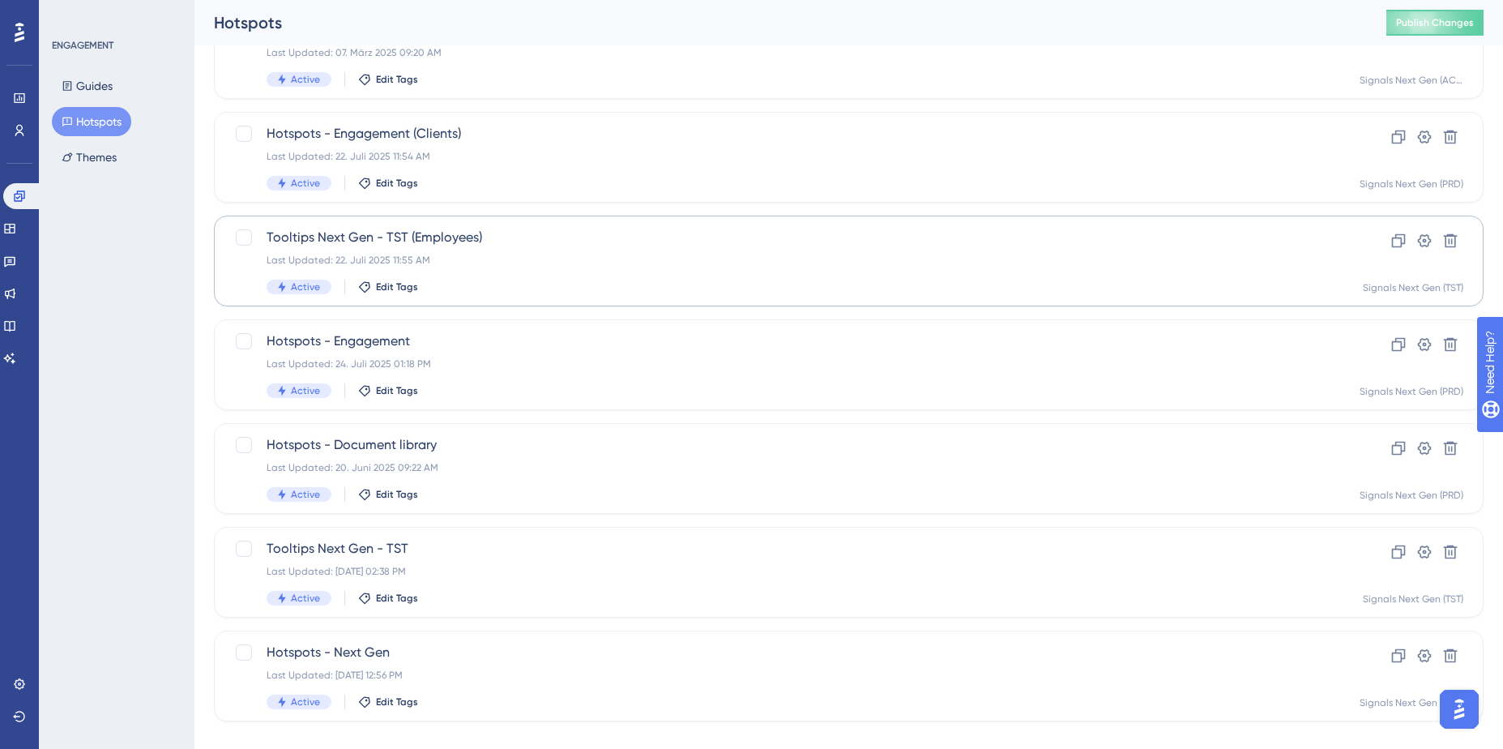
scroll to position [515, 0]
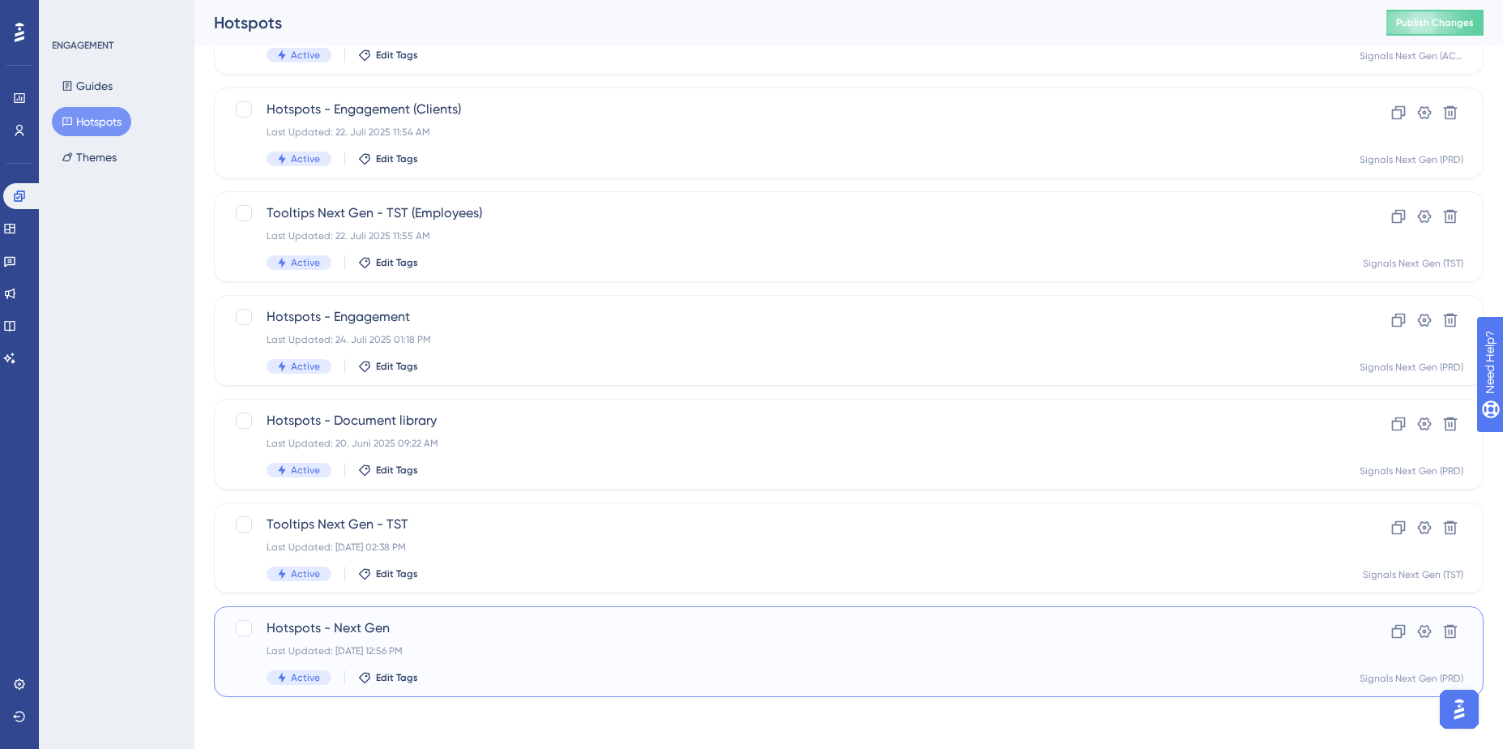
click at [416, 471] on span "Hotspots - Next Gen" at bounding box center [784, 627] width 1035 height 19
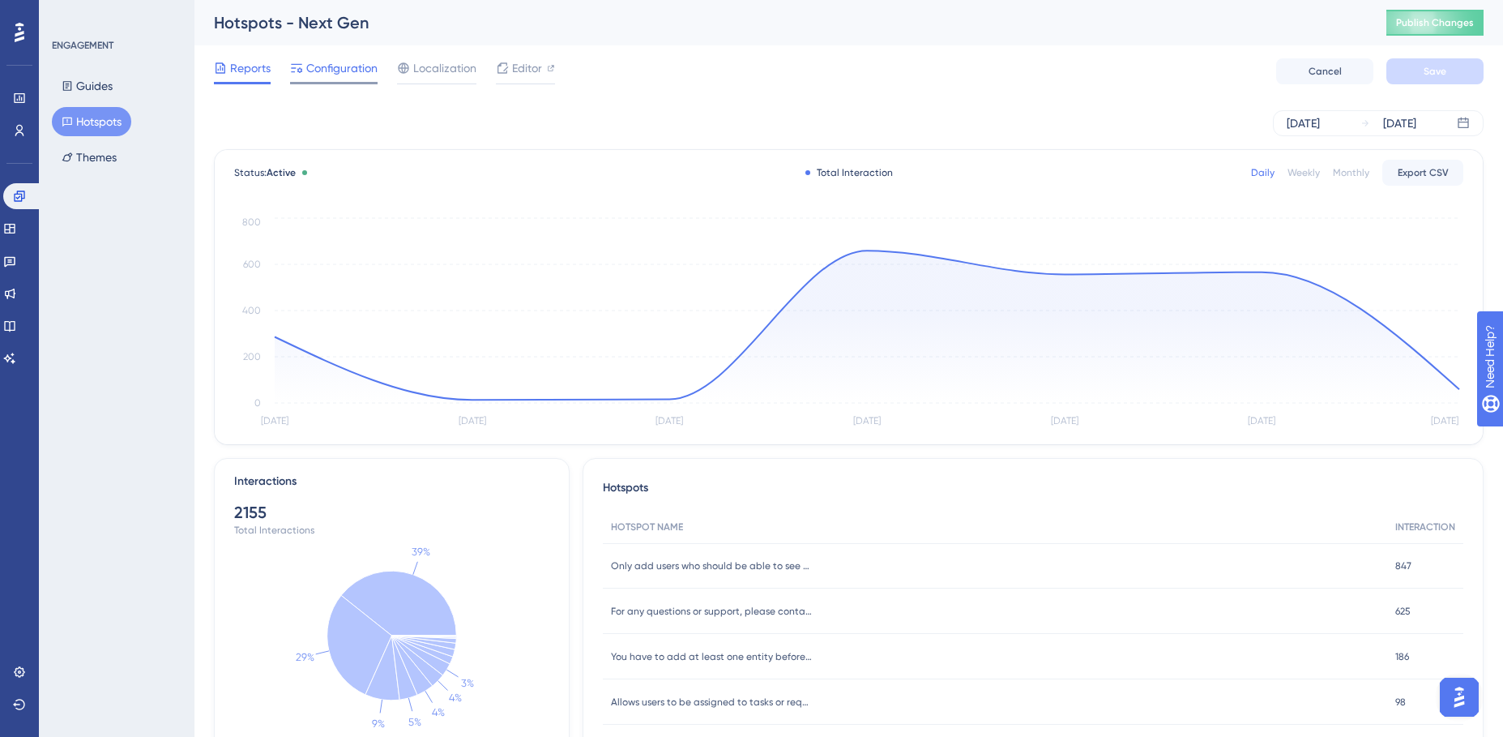
click at [343, 75] on span "Configuration" at bounding box center [341, 67] width 71 height 19
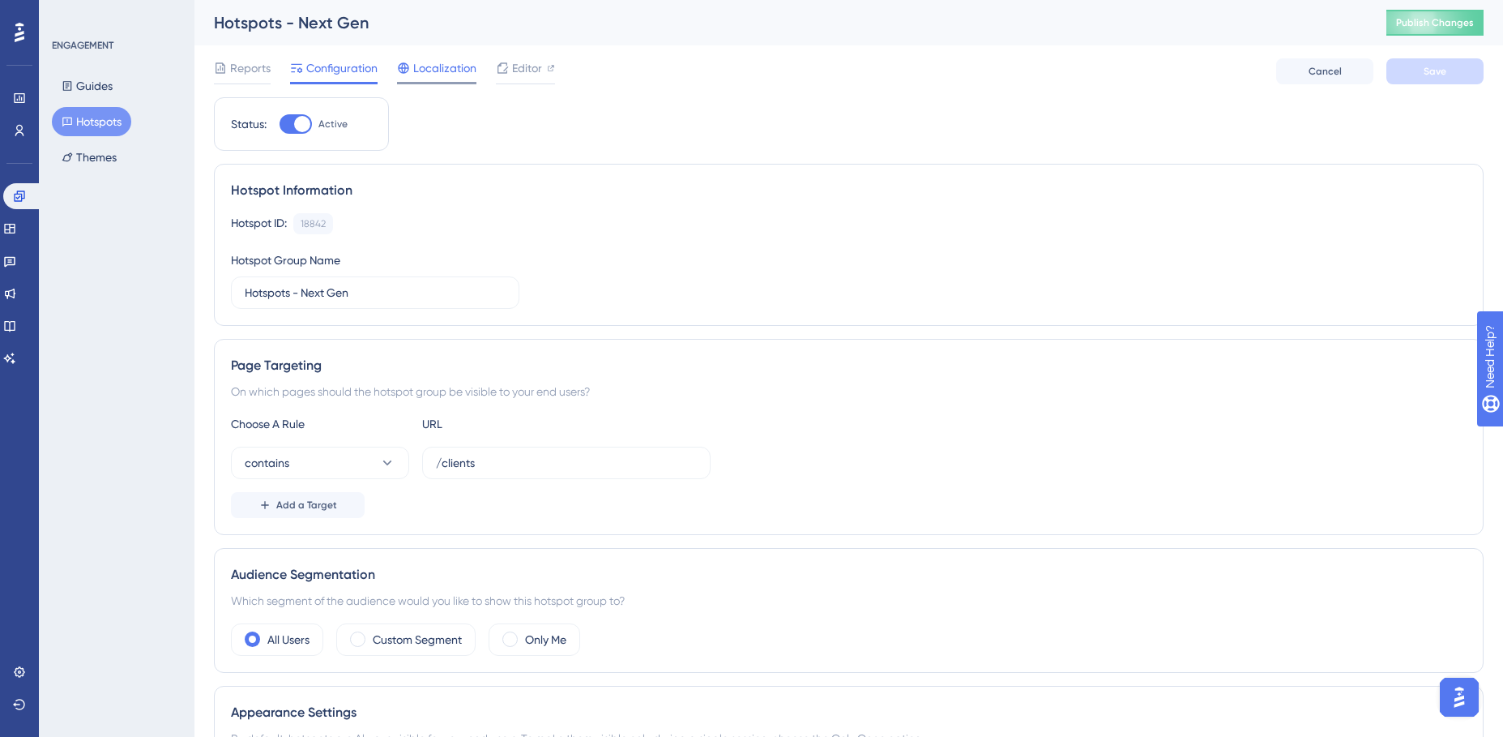
click at [441, 67] on span "Localization" at bounding box center [444, 67] width 63 height 19
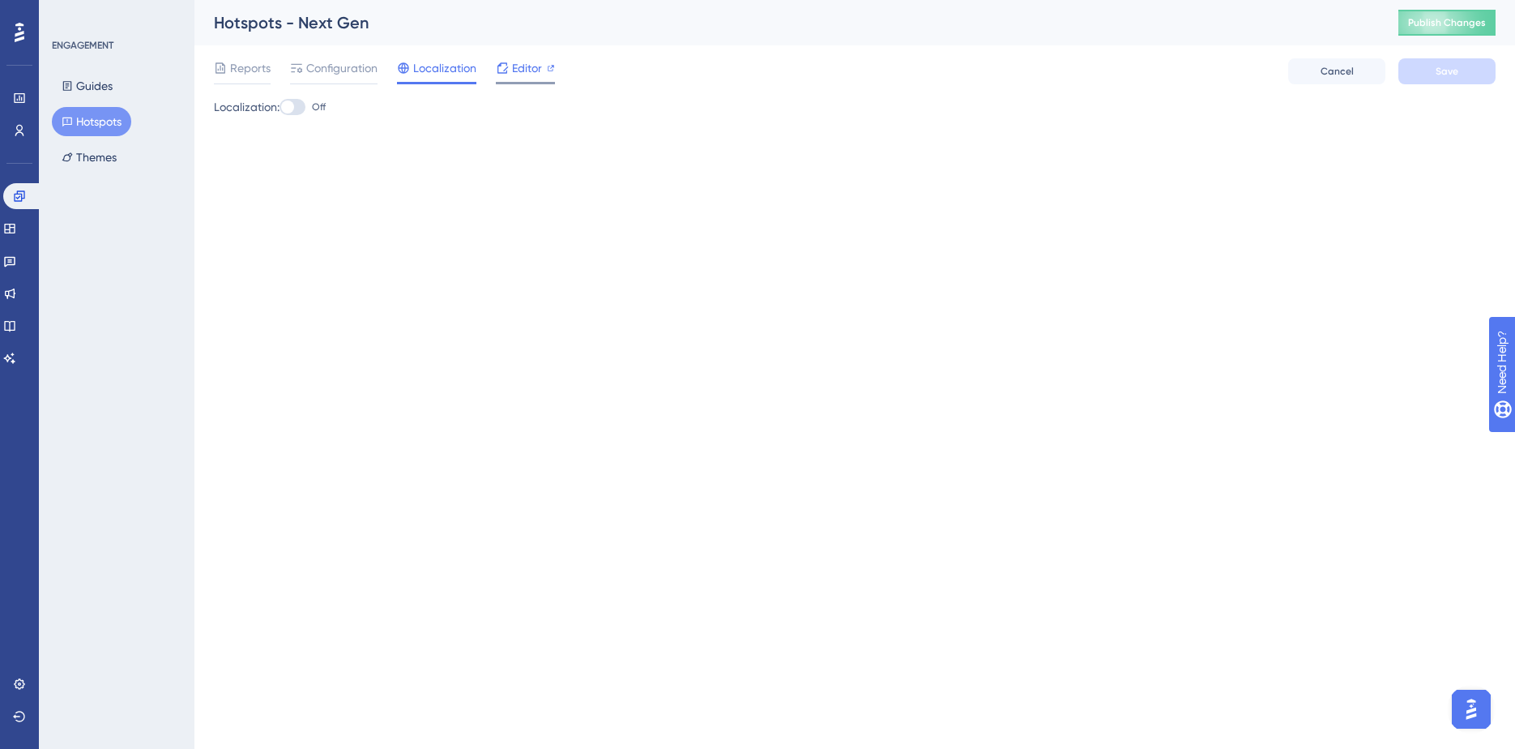
click at [523, 70] on span "Editor" at bounding box center [527, 67] width 30 height 19
click at [293, 113] on div at bounding box center [287, 106] width 13 height 13
click at [280, 108] on input "Off" at bounding box center [279, 107] width 1 height 1
checkbox input "true"
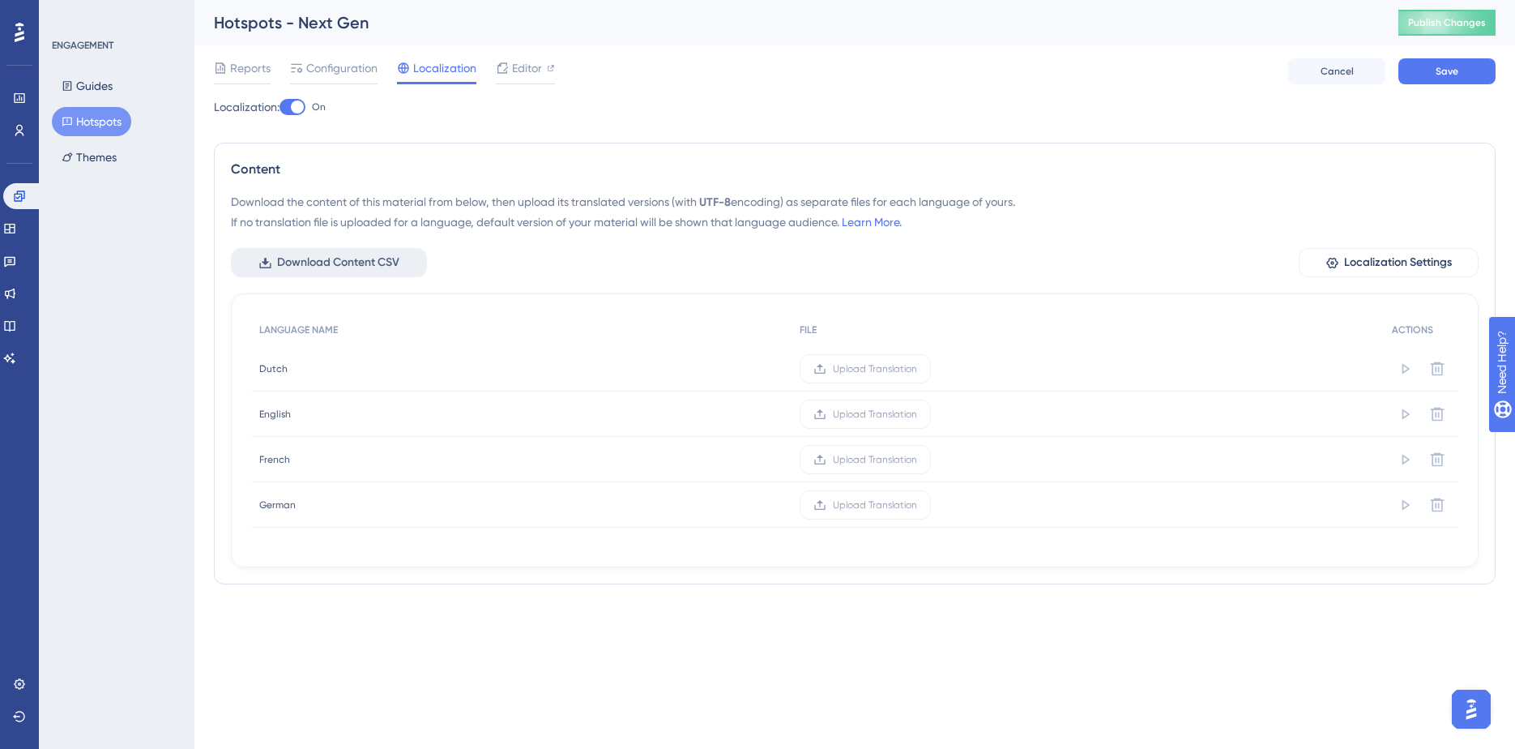
click at [340, 259] on span "Download Content CSV" at bounding box center [338, 262] width 122 height 19
